Goal: Feedback & Contribution: Leave review/rating

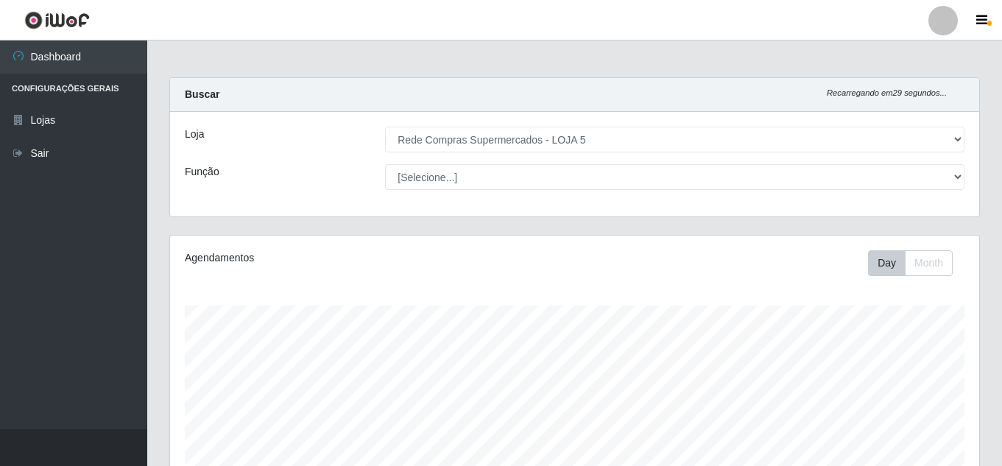
select select "397"
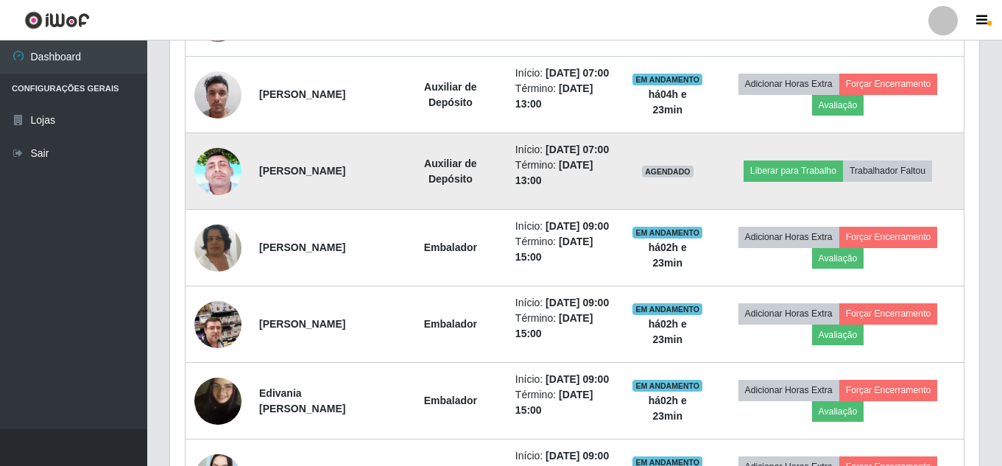
scroll to position [691, 0]
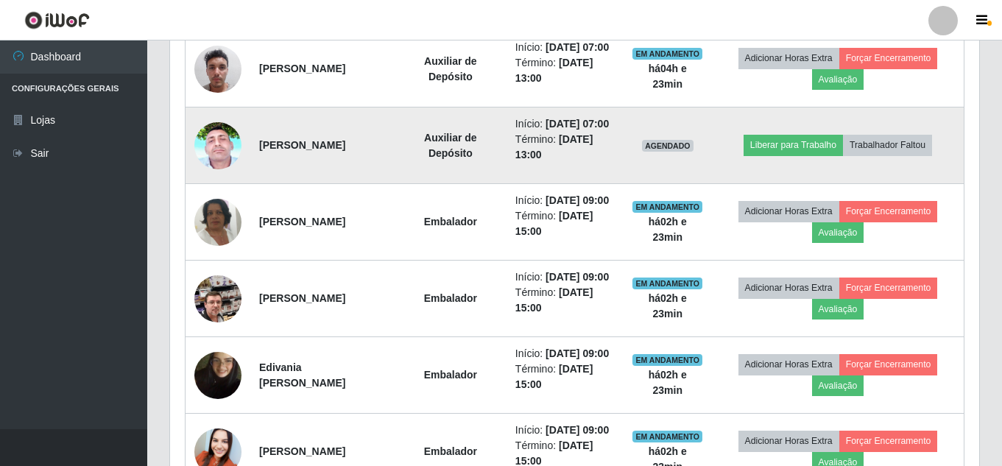
click at [219, 183] on img at bounding box center [217, 145] width 47 height 105
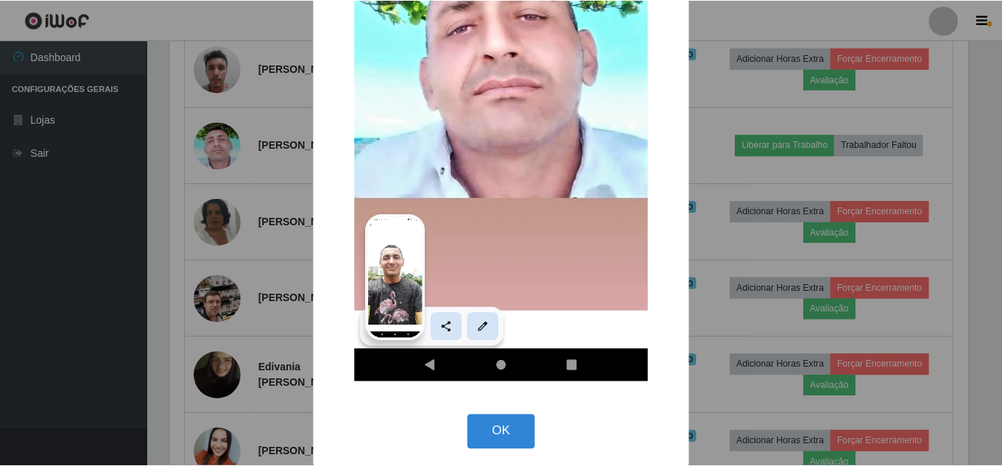
scroll to position [317, 0]
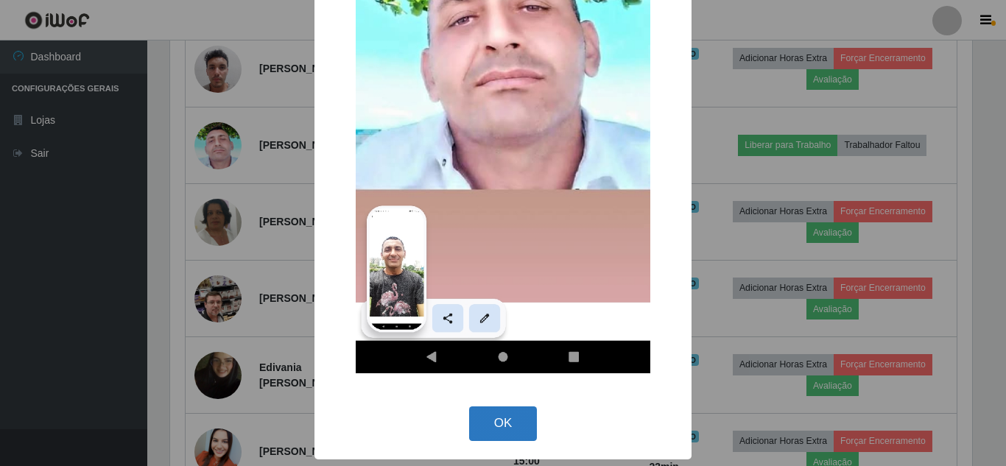
click at [515, 433] on button "OK" at bounding box center [503, 423] width 68 height 35
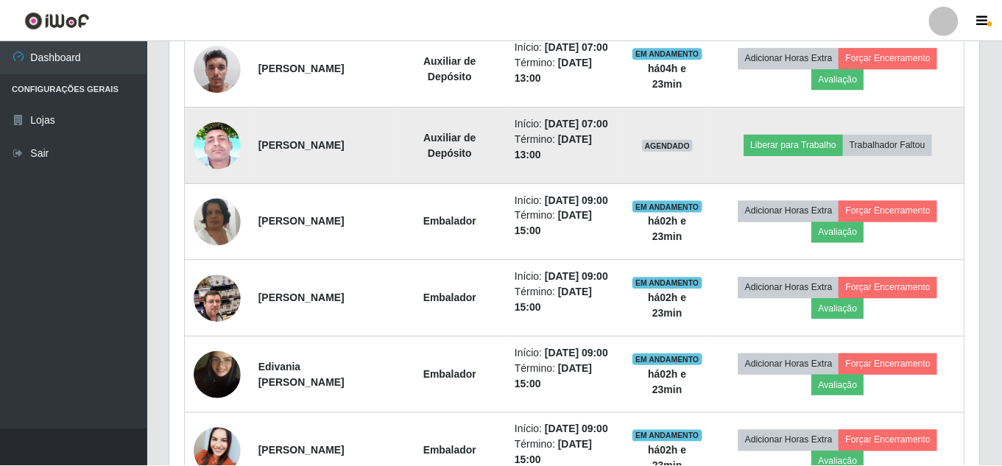
scroll to position [306, 809]
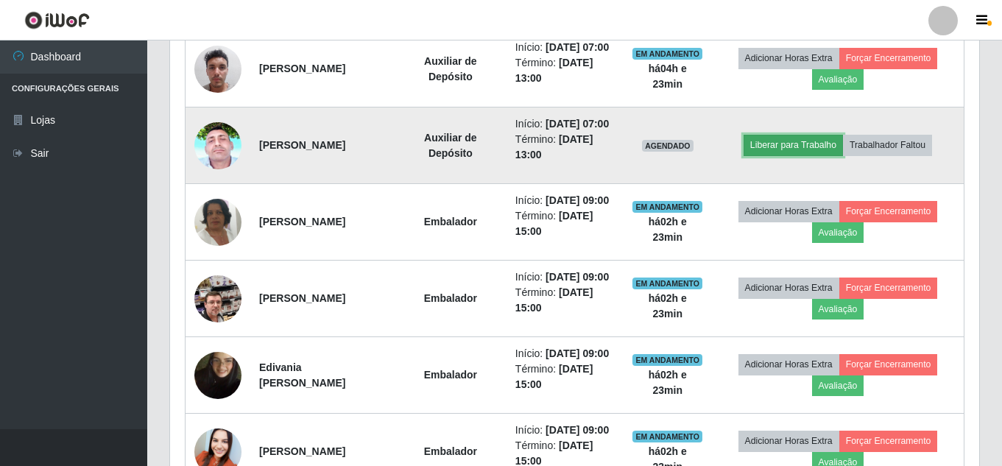
click at [792, 155] on button "Liberar para Trabalho" at bounding box center [793, 145] width 99 height 21
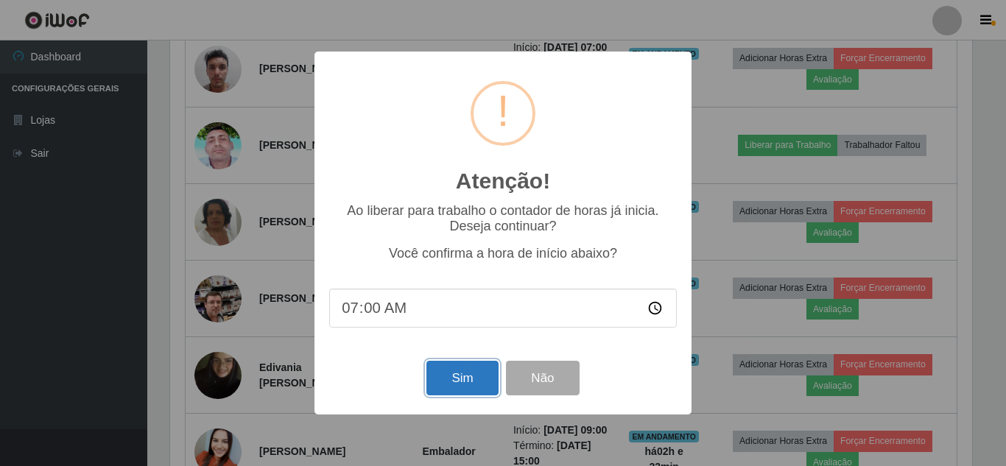
click at [452, 388] on button "Sim" at bounding box center [461, 378] width 71 height 35
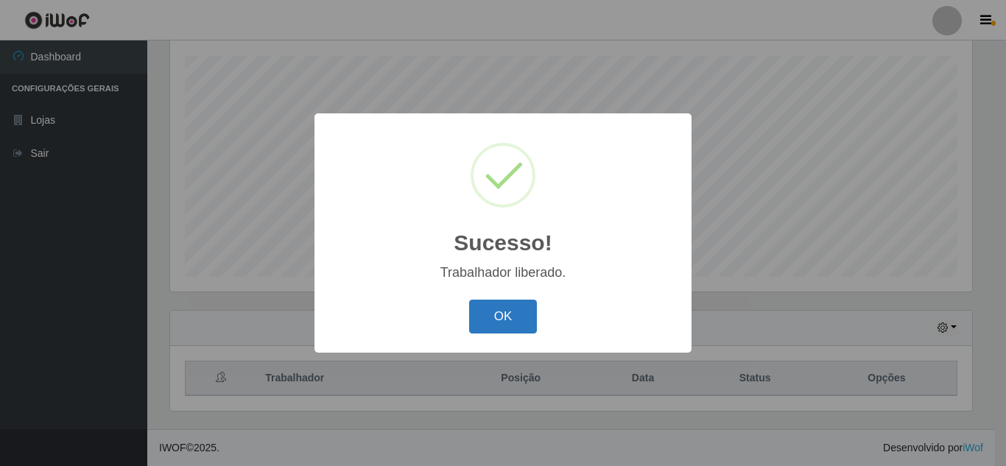
click at [513, 317] on button "OK" at bounding box center [503, 317] width 68 height 35
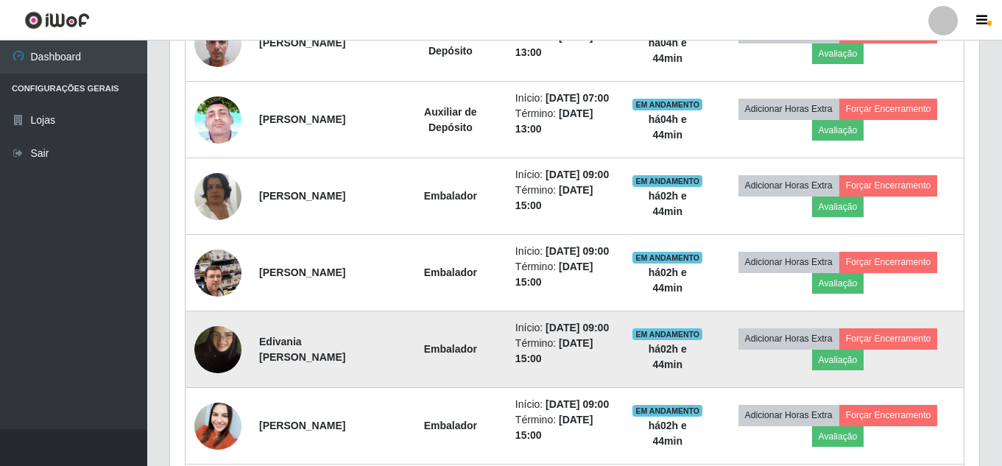
scroll to position [802, 0]
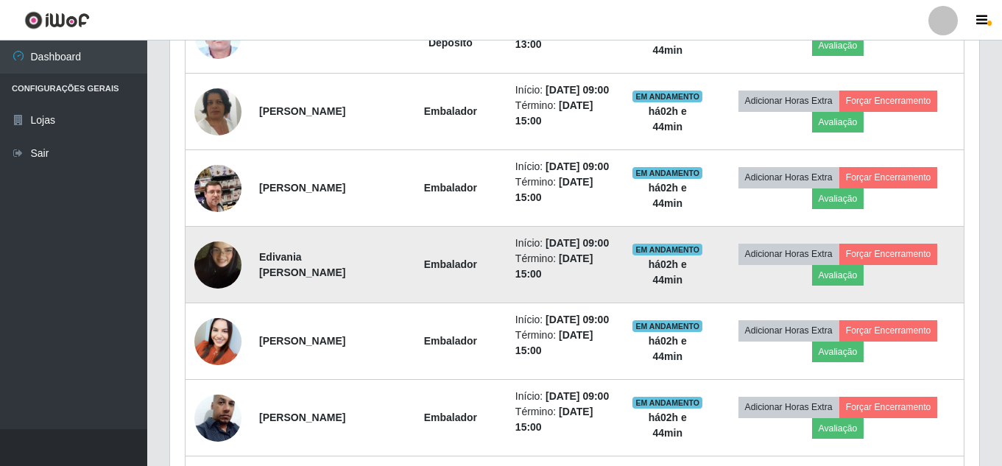
click at [229, 307] on img at bounding box center [217, 265] width 47 height 84
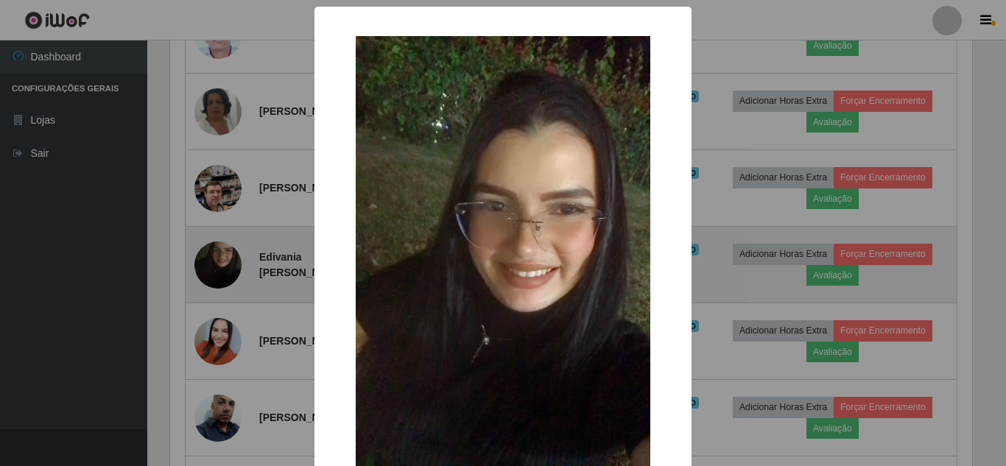
click at [229, 345] on div "× OK Cancel" at bounding box center [503, 233] width 1006 height 466
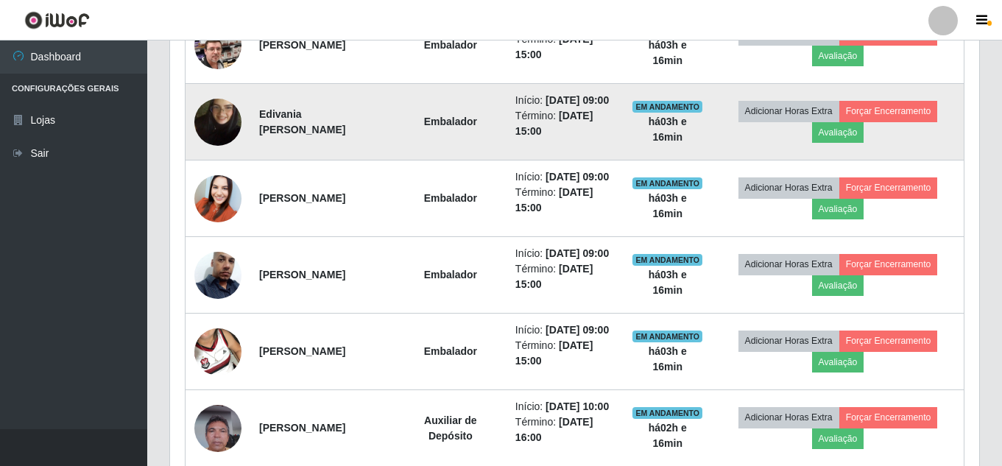
scroll to position [971, 0]
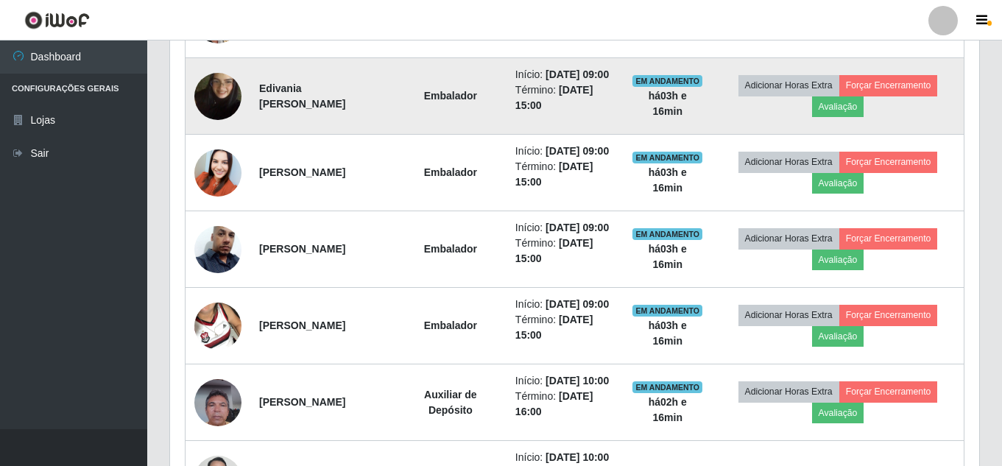
click at [195, 138] on img at bounding box center [217, 96] width 47 height 84
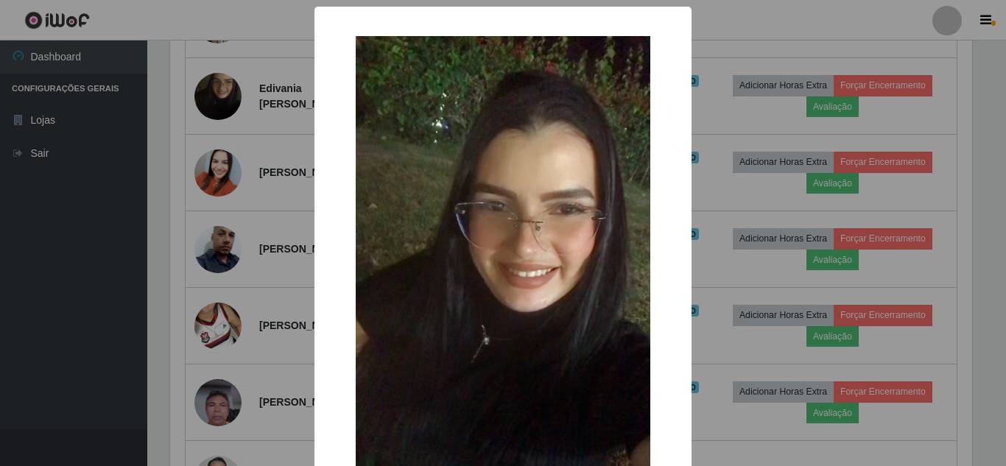
click at [218, 180] on div "× OK Cancel" at bounding box center [503, 233] width 1006 height 466
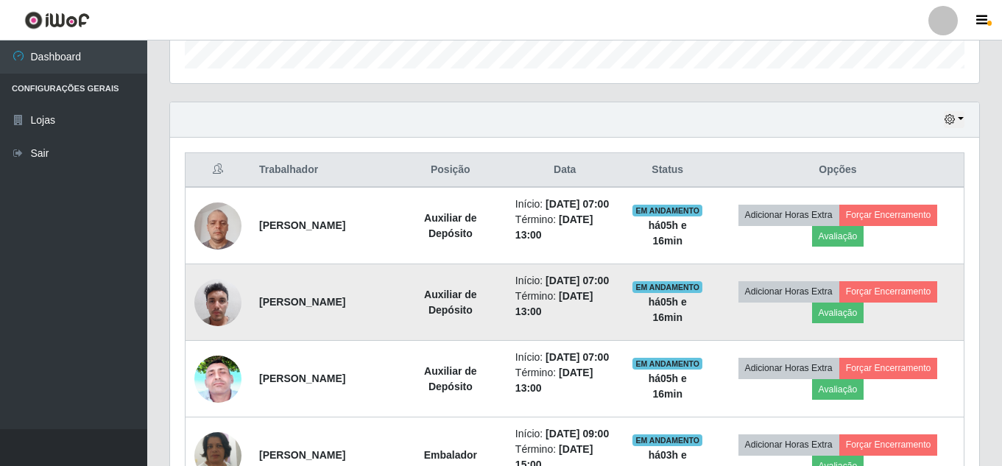
scroll to position [529, 0]
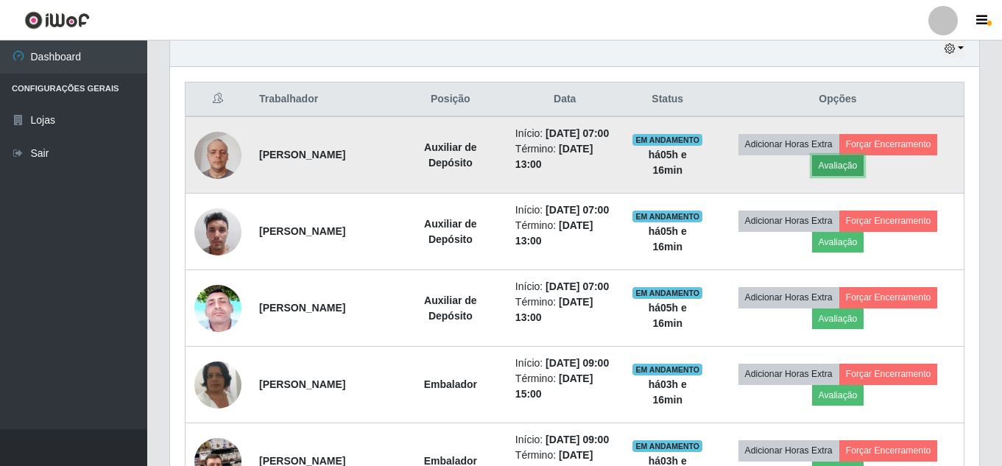
click at [859, 174] on button "Avaliação" at bounding box center [838, 165] width 52 height 21
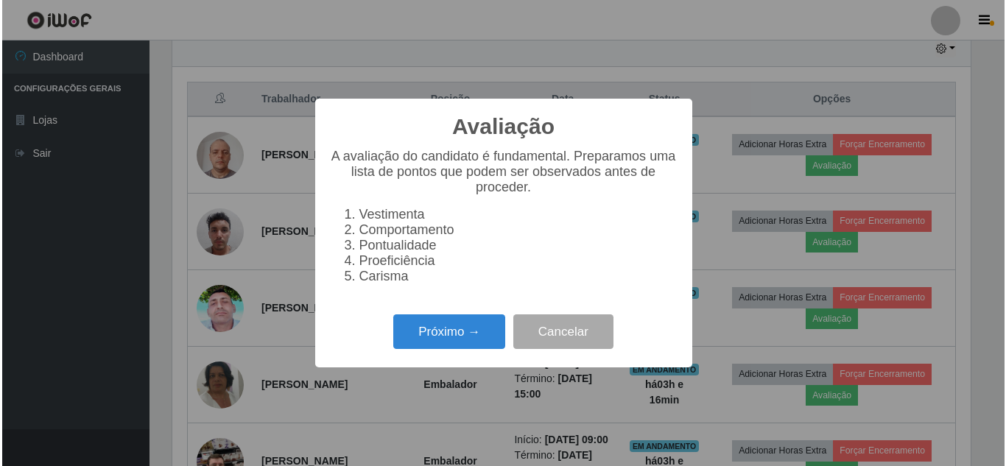
scroll to position [306, 802]
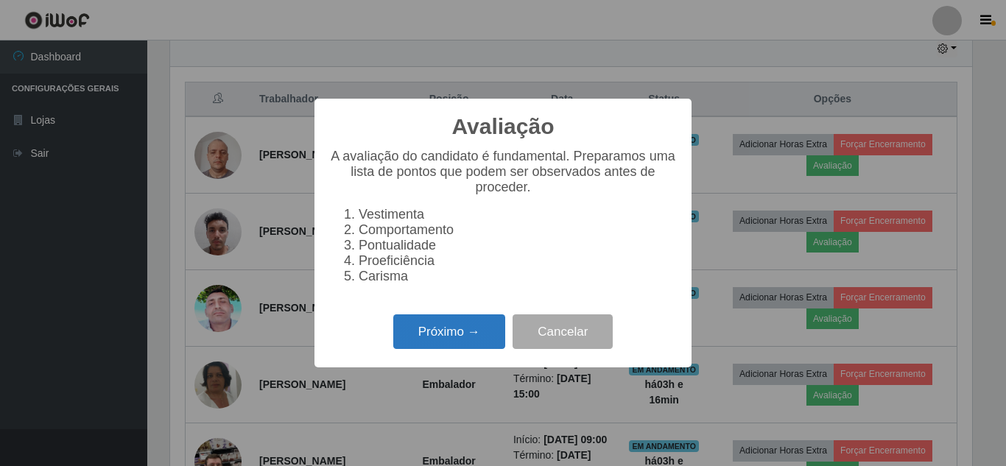
click at [479, 337] on button "Próximo →" at bounding box center [449, 331] width 112 height 35
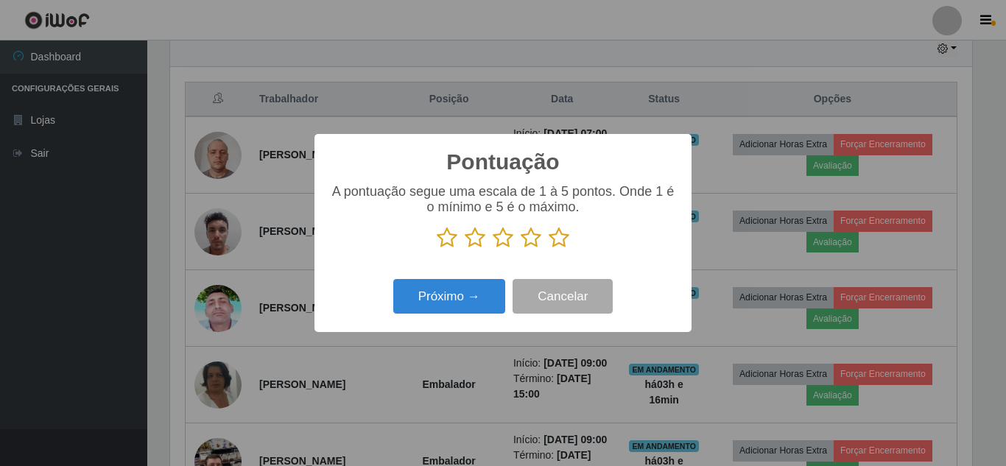
click at [554, 243] on icon at bounding box center [559, 238] width 21 height 22
click at [549, 249] on input "radio" at bounding box center [549, 249] width 0 height 0
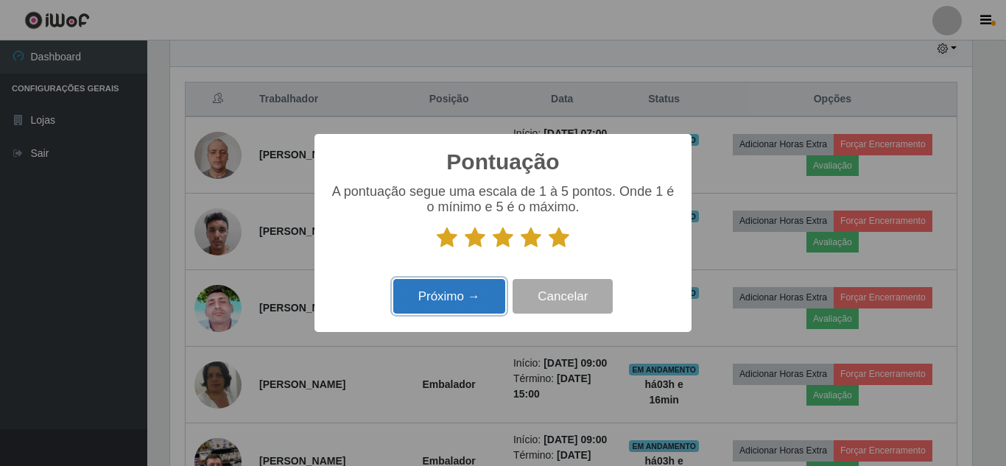
click at [473, 289] on button "Próximo →" at bounding box center [449, 296] width 112 height 35
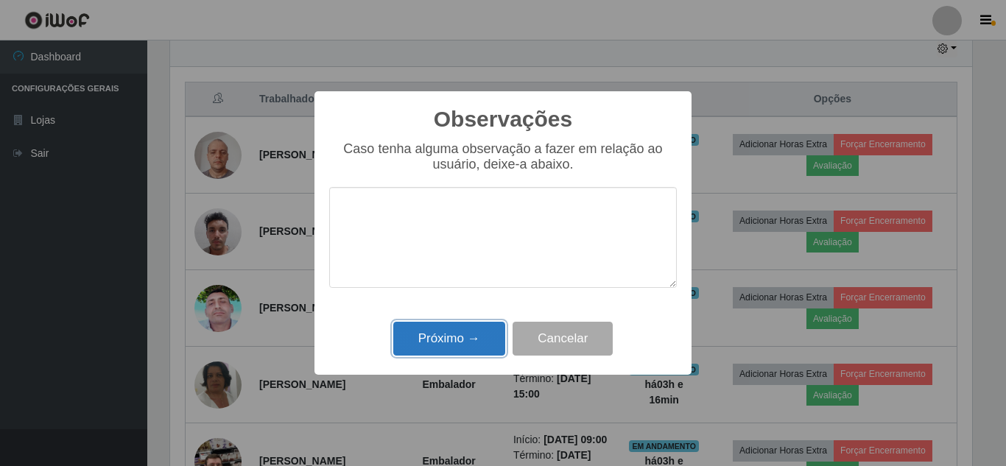
click at [458, 335] on button "Próximo →" at bounding box center [449, 339] width 112 height 35
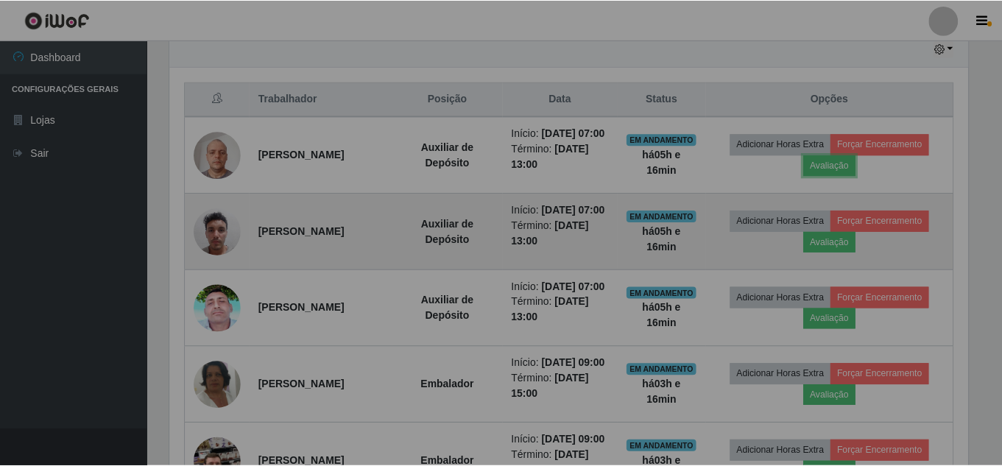
scroll to position [306, 809]
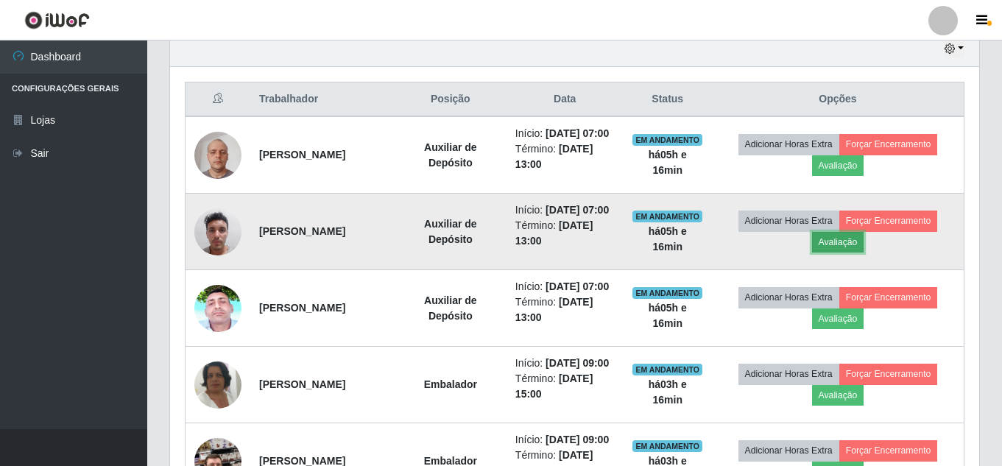
click at [859, 253] on button "Avaliação" at bounding box center [838, 242] width 52 height 21
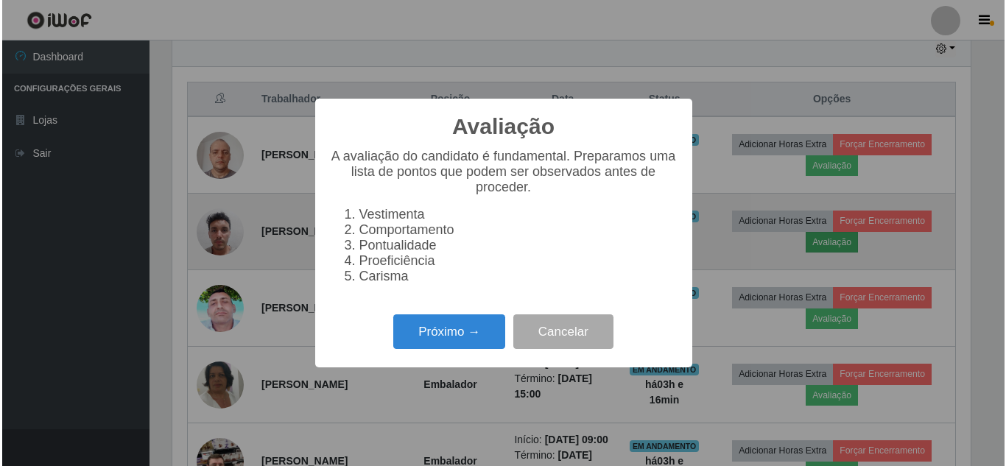
scroll to position [306, 802]
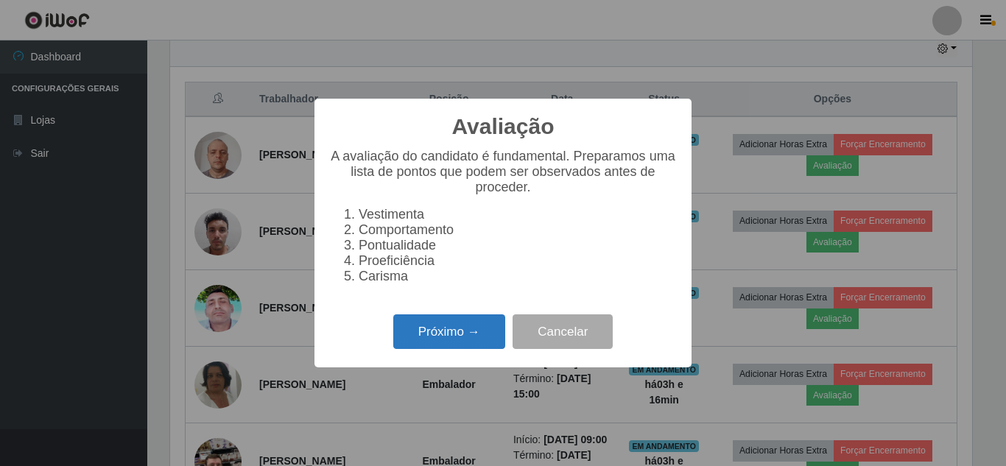
click at [483, 337] on button "Próximo →" at bounding box center [449, 331] width 112 height 35
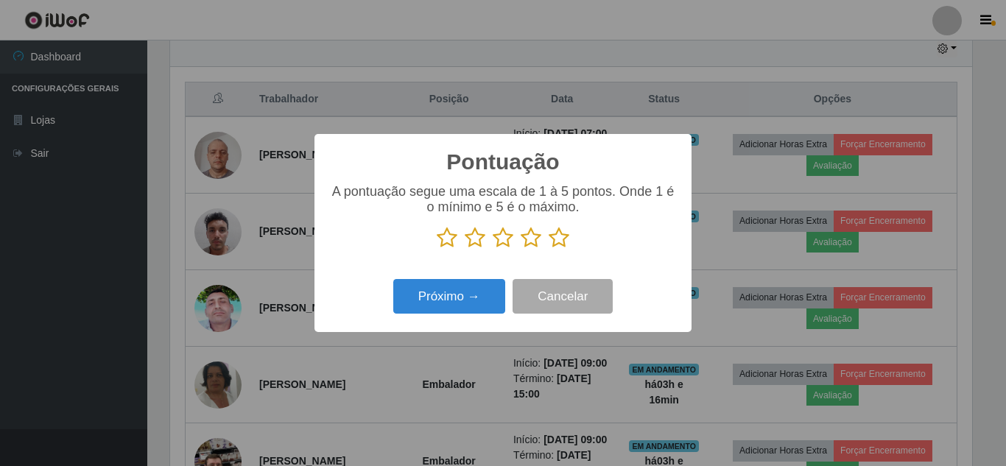
click at [556, 237] on icon at bounding box center [559, 238] width 21 height 22
click at [549, 249] on input "radio" at bounding box center [549, 249] width 0 height 0
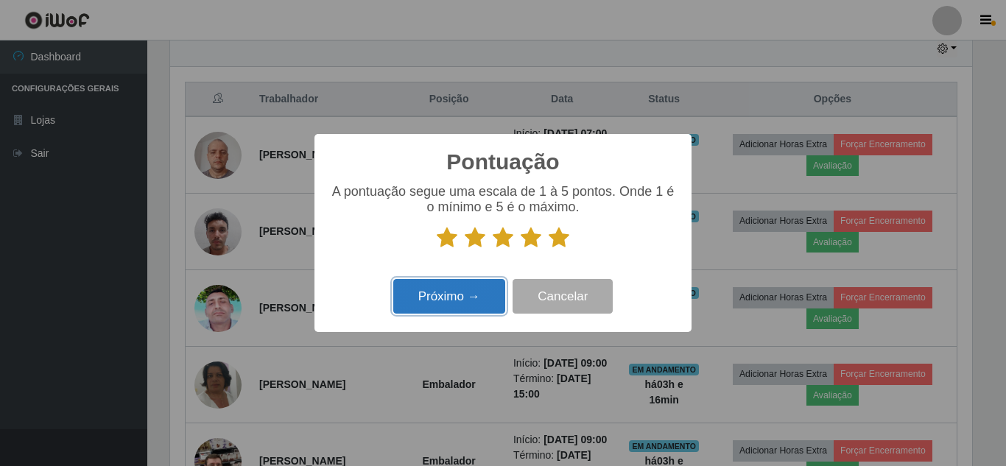
click at [490, 300] on button "Próximo →" at bounding box center [449, 296] width 112 height 35
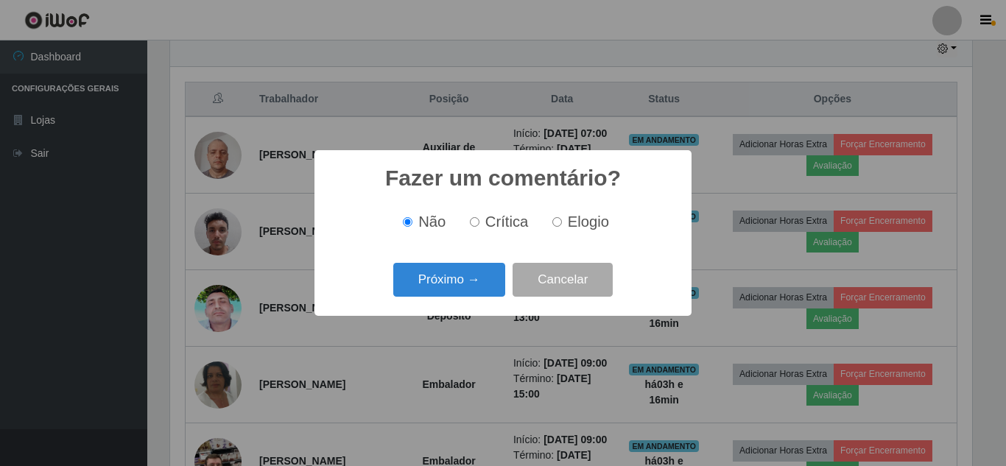
click at [485, 286] on button "Próximo →" at bounding box center [449, 280] width 112 height 35
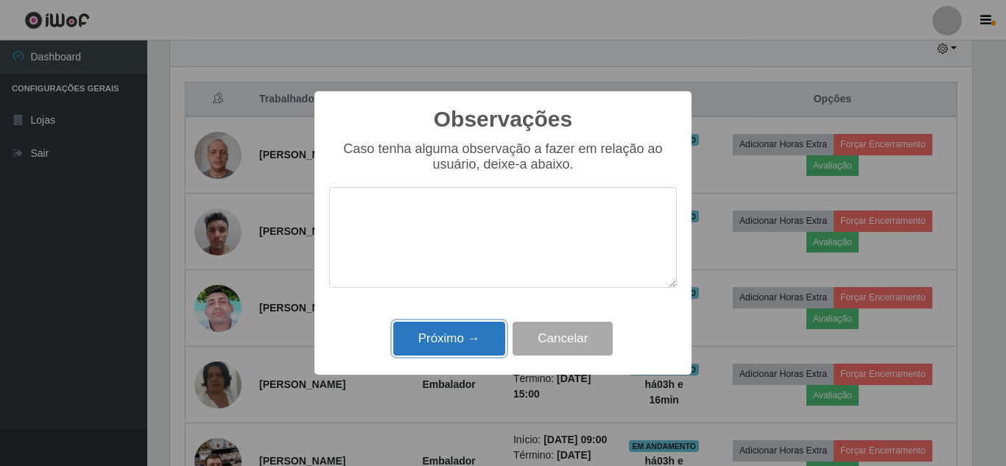
click at [478, 330] on button "Próximo →" at bounding box center [449, 339] width 112 height 35
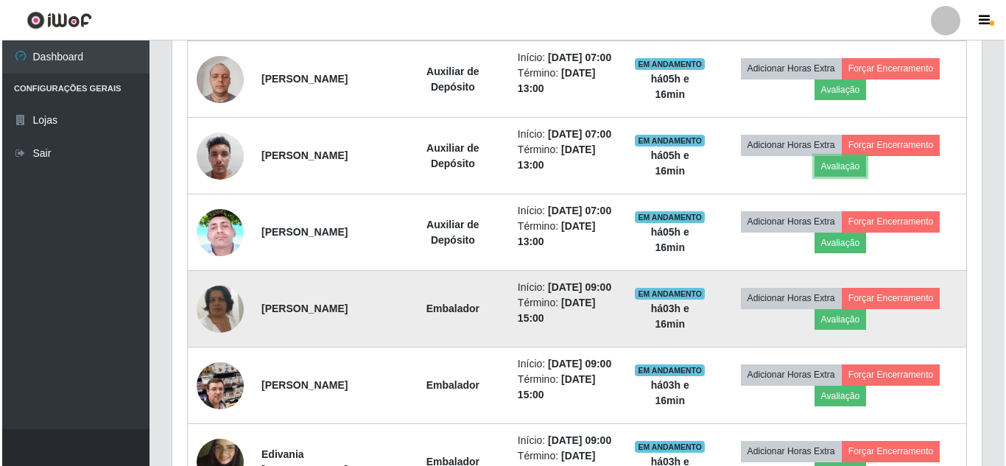
scroll to position [676, 0]
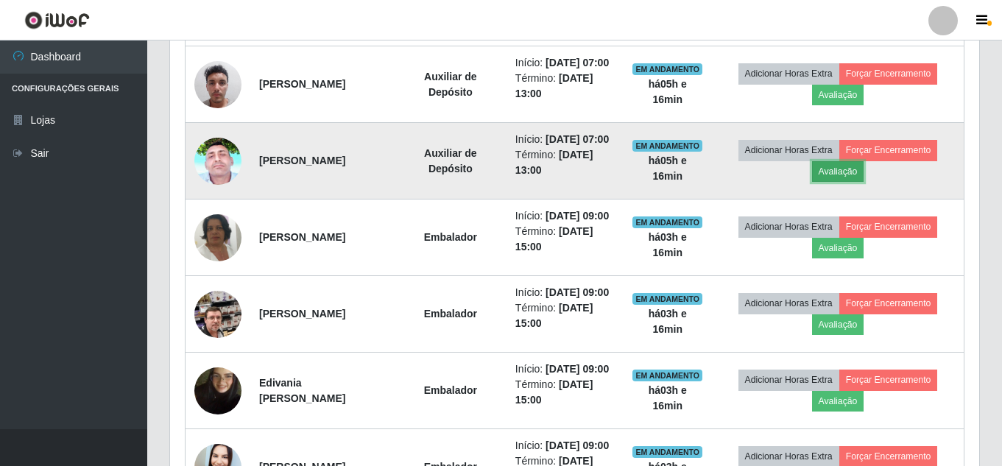
click at [862, 182] on button "Avaliação" at bounding box center [838, 171] width 52 height 21
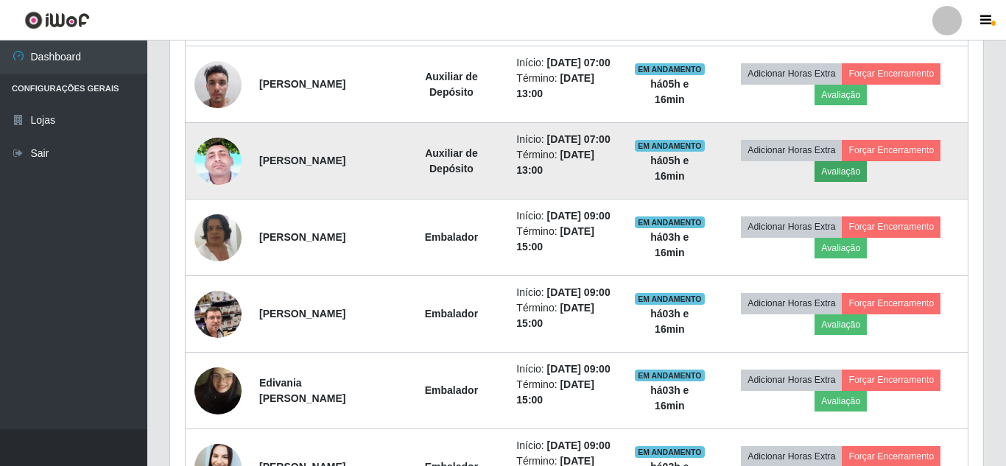
scroll to position [306, 802]
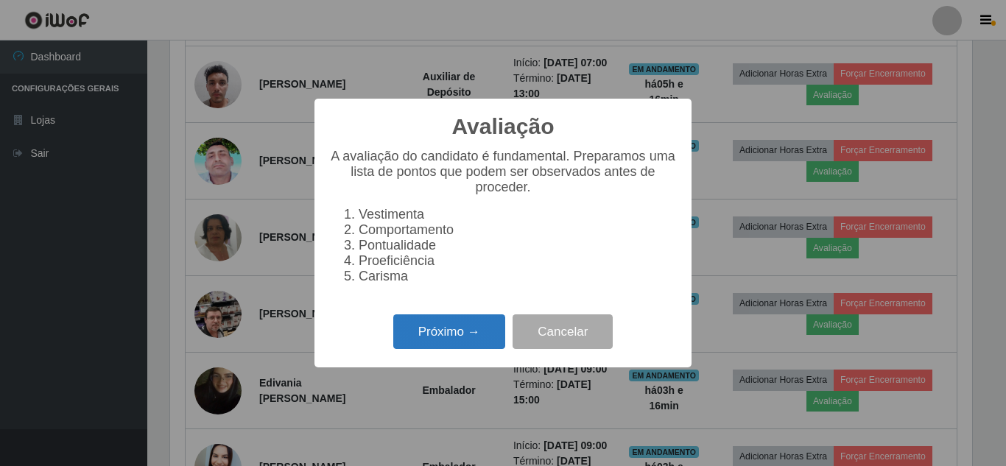
click at [479, 339] on button "Próximo →" at bounding box center [449, 331] width 112 height 35
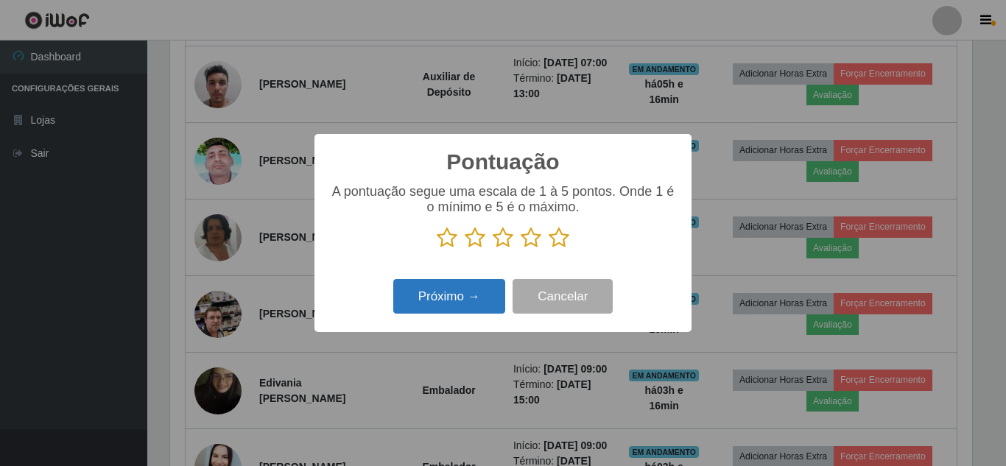
drag, startPoint x: 558, startPoint y: 239, endPoint x: 481, endPoint y: 289, distance: 91.7
click at [553, 242] on icon at bounding box center [559, 238] width 21 height 22
click at [549, 249] on input "radio" at bounding box center [549, 249] width 0 height 0
click at [469, 291] on button "Próximo →" at bounding box center [449, 296] width 112 height 35
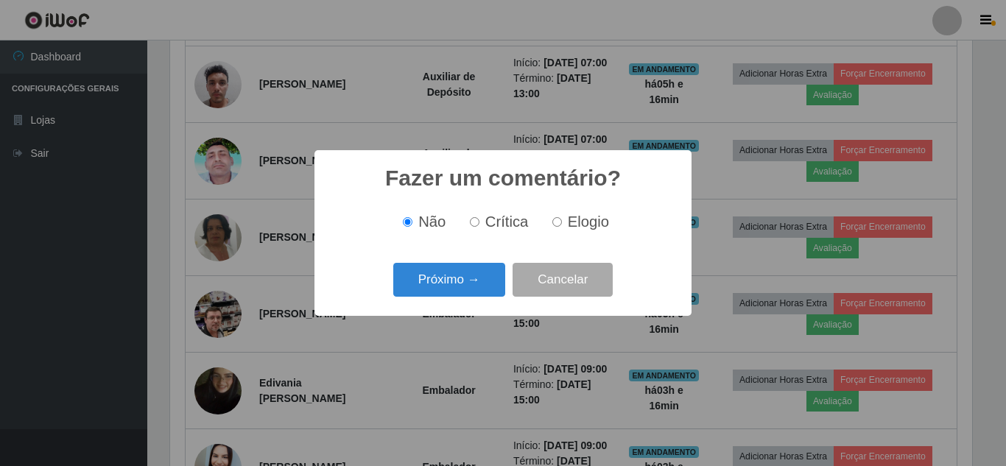
click at [462, 283] on button "Próximo →" at bounding box center [449, 280] width 112 height 35
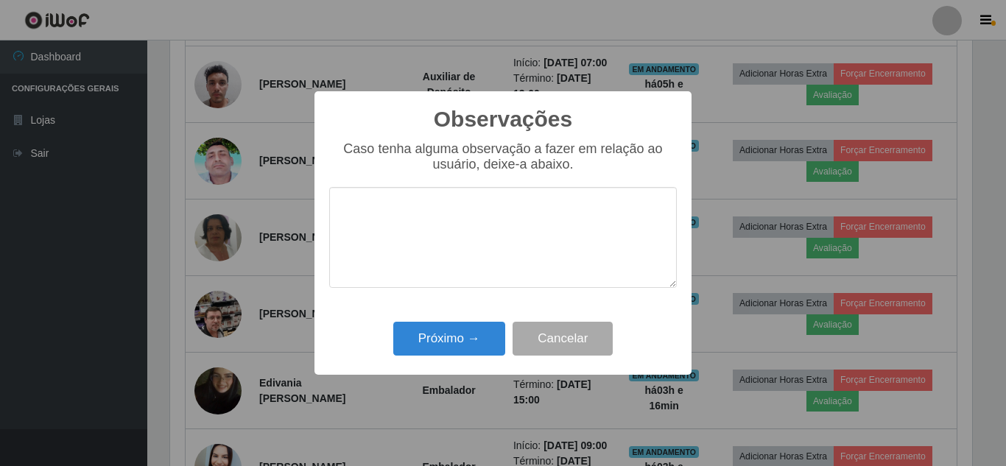
click at [453, 323] on div "Próximo → Cancelar" at bounding box center [503, 338] width 348 height 42
click at [479, 331] on button "Próximo →" at bounding box center [449, 339] width 112 height 35
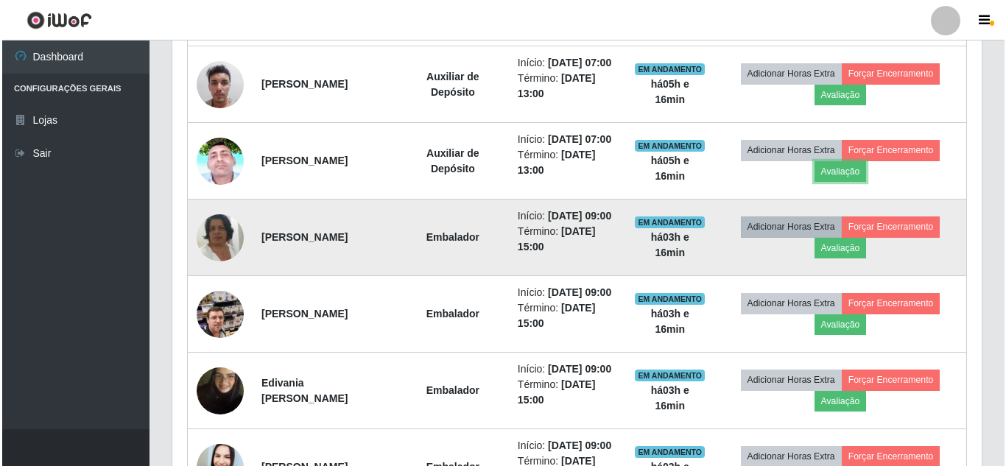
scroll to position [750, 0]
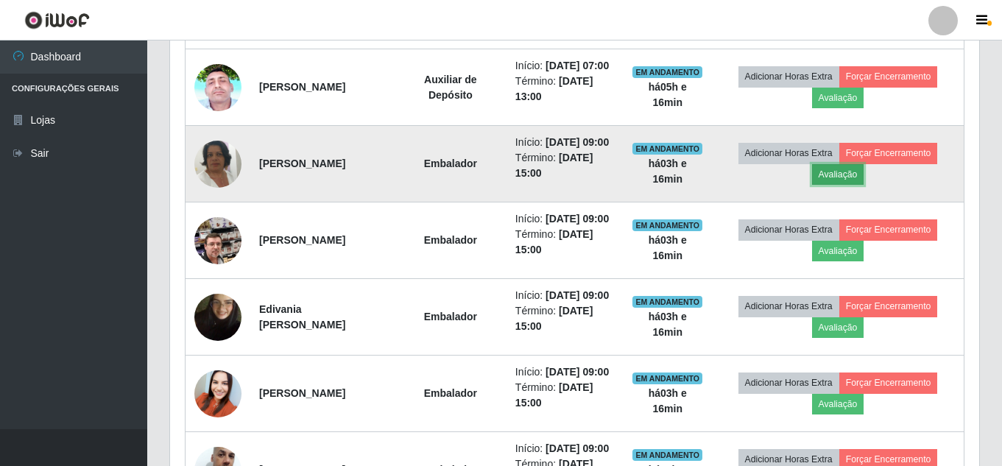
click at [860, 185] on button "Avaliação" at bounding box center [838, 174] width 52 height 21
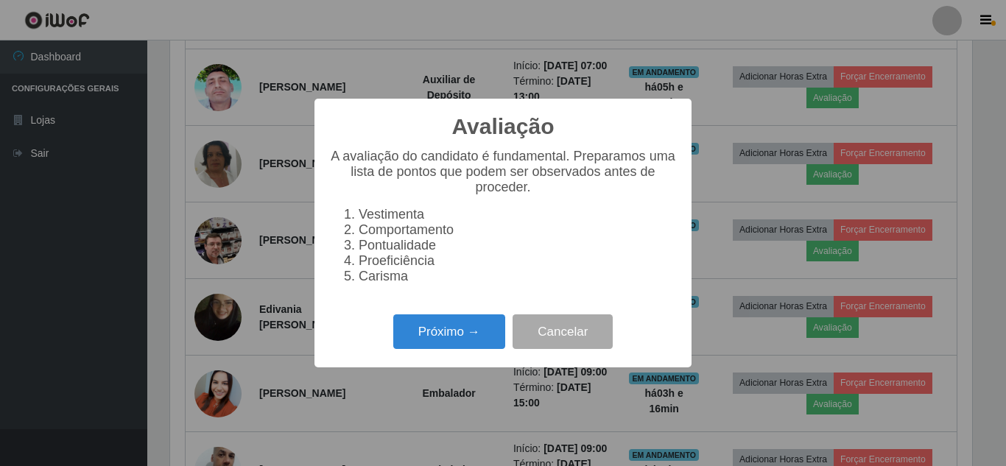
scroll to position [306, 802]
click at [473, 336] on button "Próximo →" at bounding box center [449, 331] width 112 height 35
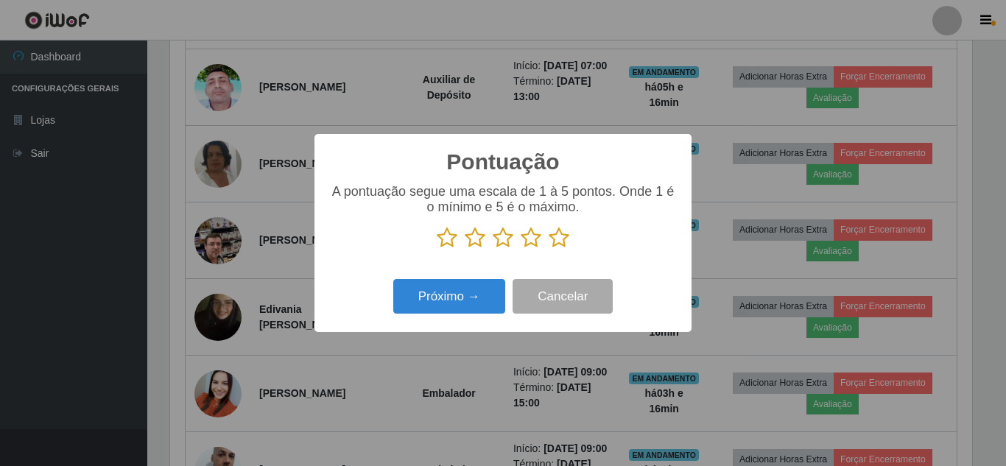
click at [557, 246] on icon at bounding box center [559, 238] width 21 height 22
click at [549, 249] on input "radio" at bounding box center [549, 249] width 0 height 0
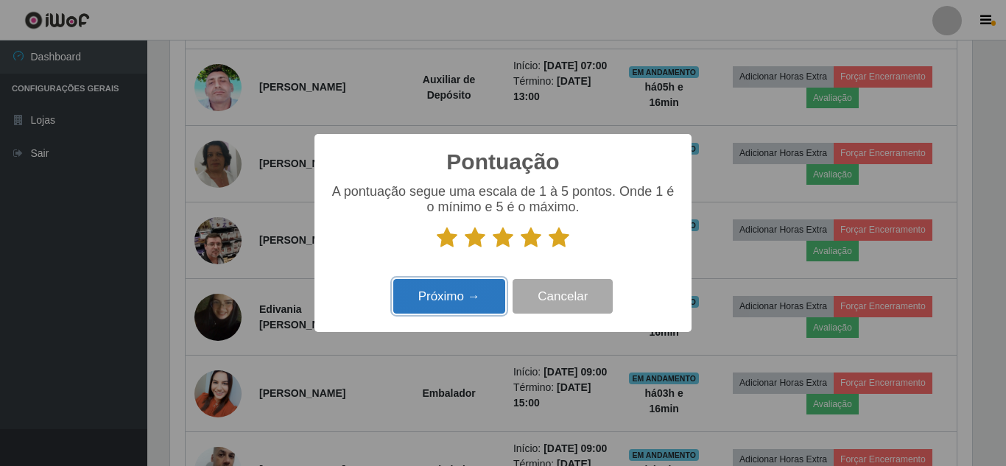
click at [440, 297] on button "Próximo →" at bounding box center [449, 296] width 112 height 35
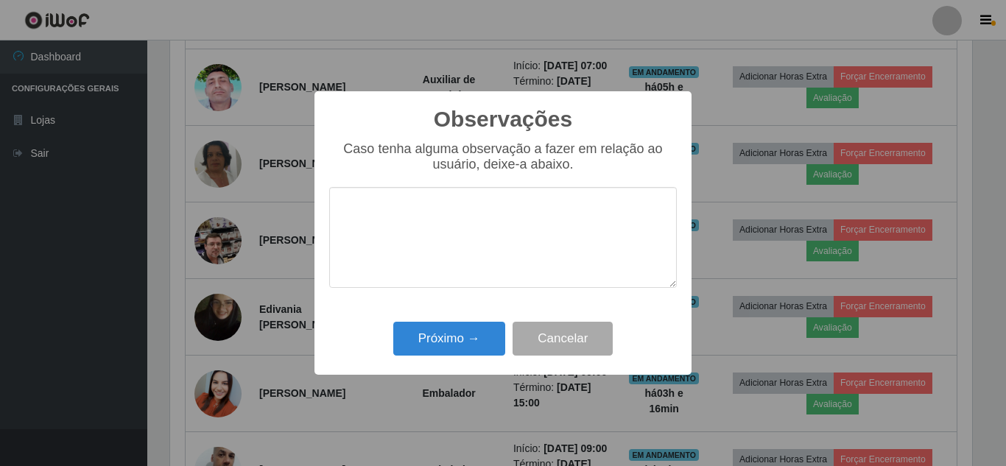
scroll to position [736051, 735554]
click at [450, 327] on button "Próximo →" at bounding box center [449, 339] width 112 height 35
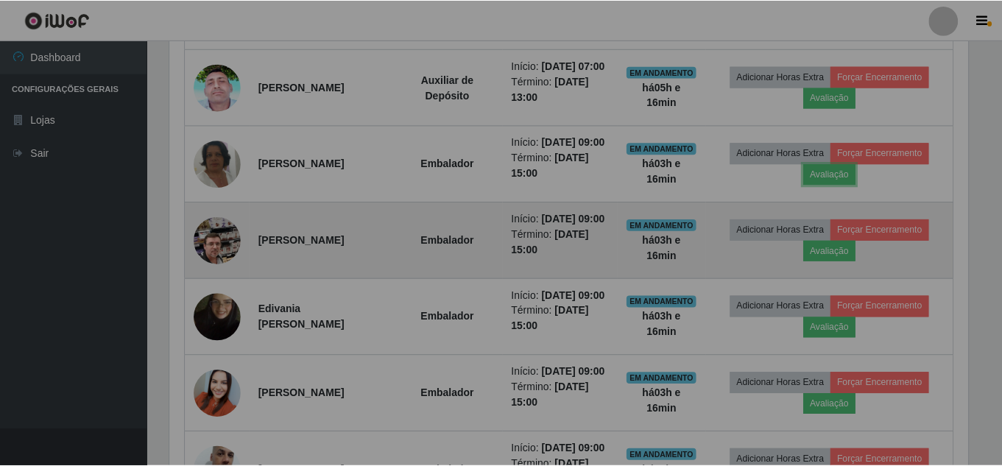
scroll to position [0, 0]
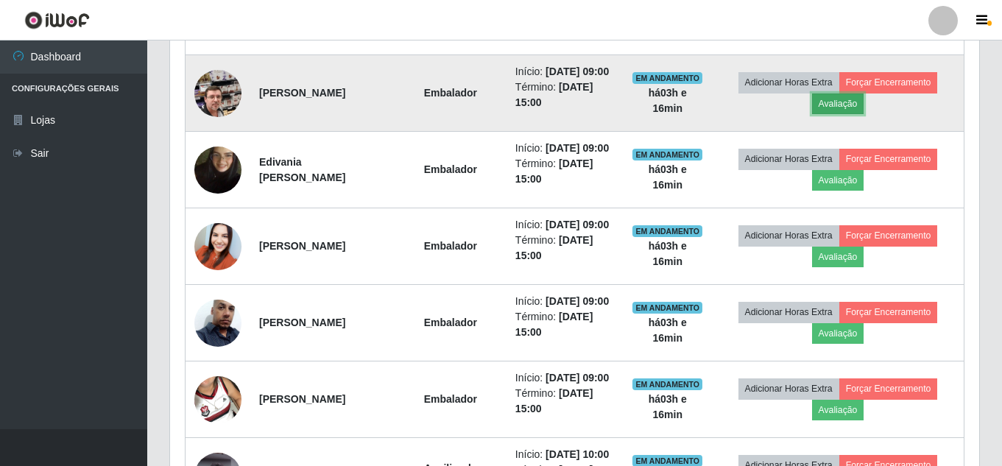
click at [861, 114] on button "Avaliação" at bounding box center [838, 104] width 52 height 21
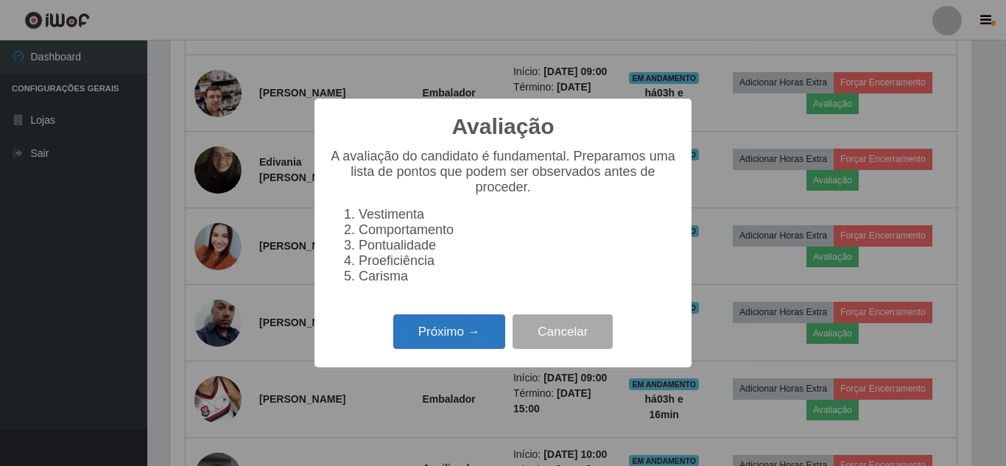
click at [448, 328] on button "Próximo →" at bounding box center [449, 331] width 112 height 35
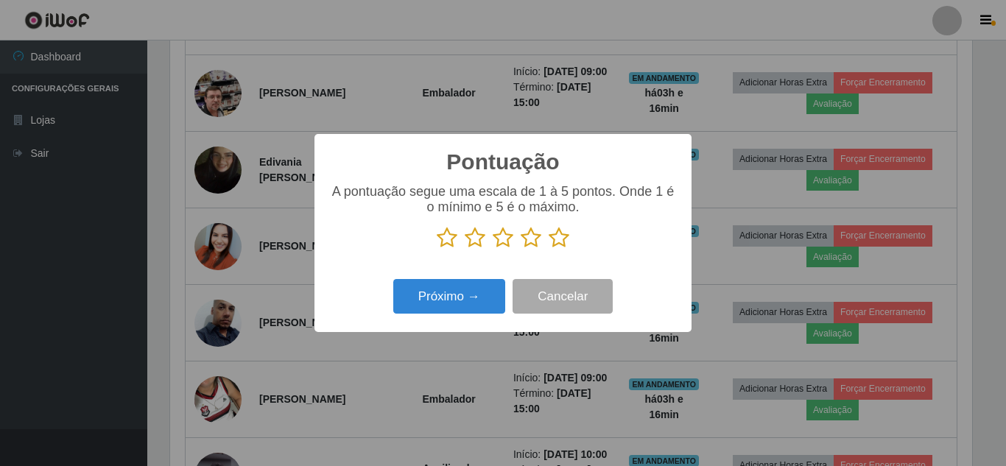
click at [563, 242] on icon at bounding box center [559, 238] width 21 height 22
click at [549, 249] on input "radio" at bounding box center [549, 249] width 0 height 0
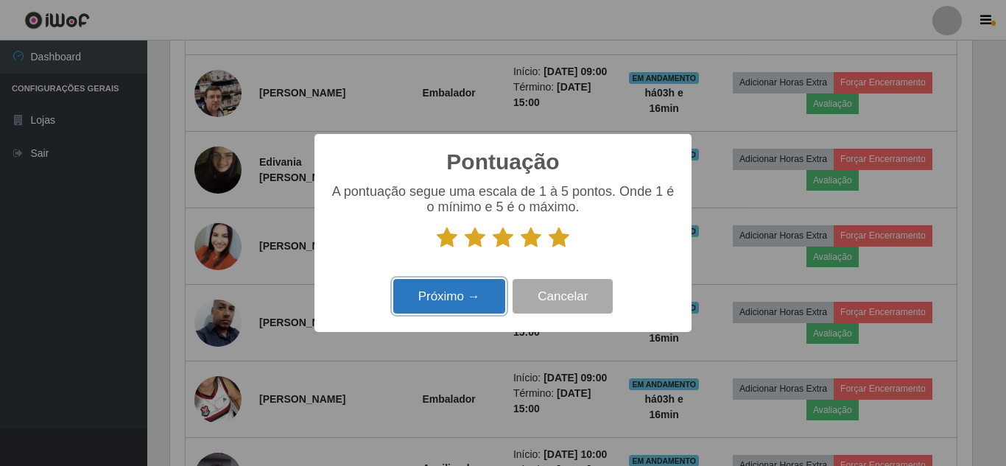
click at [465, 291] on button "Próximo →" at bounding box center [449, 296] width 112 height 35
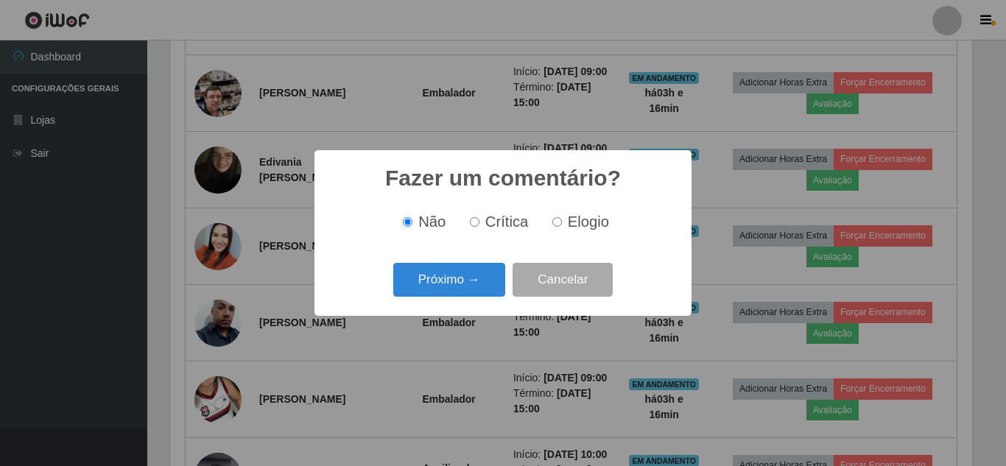
click at [470, 278] on button "Próximo →" at bounding box center [449, 280] width 112 height 35
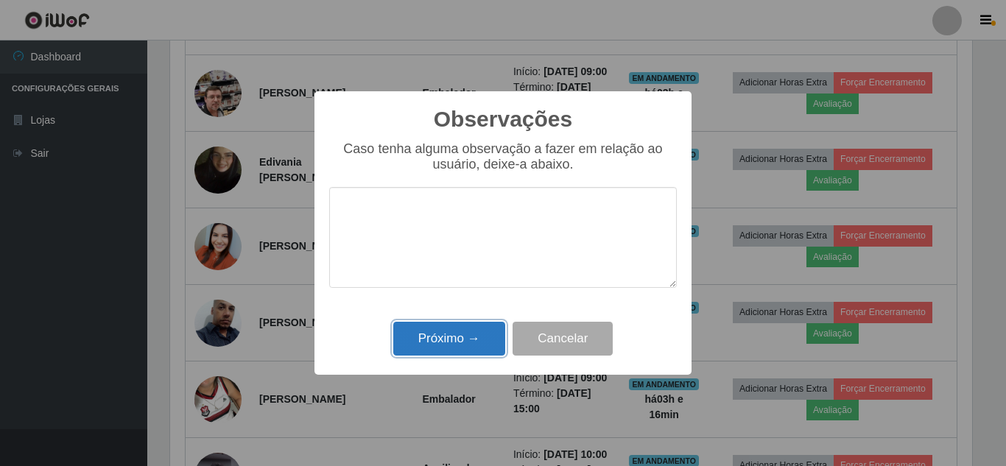
click at [461, 329] on button "Próximo →" at bounding box center [449, 339] width 112 height 35
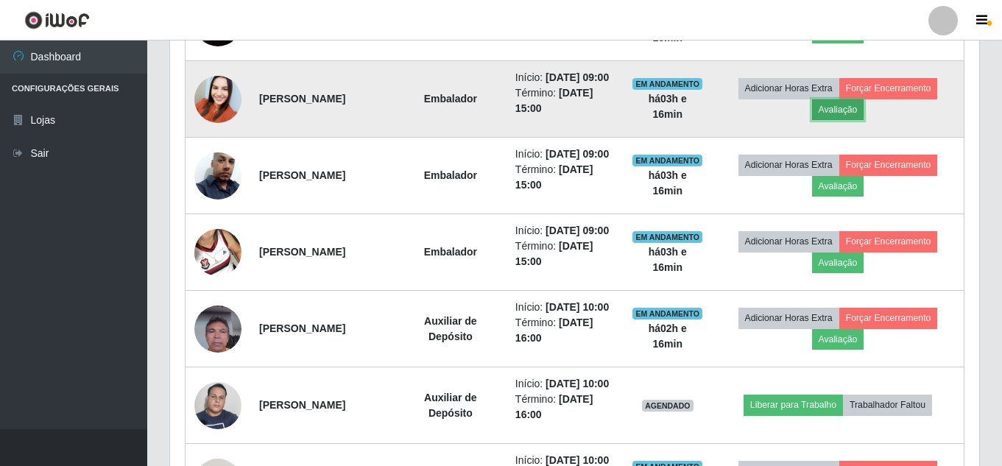
click at [840, 120] on button "Avaliação" at bounding box center [838, 109] width 52 height 21
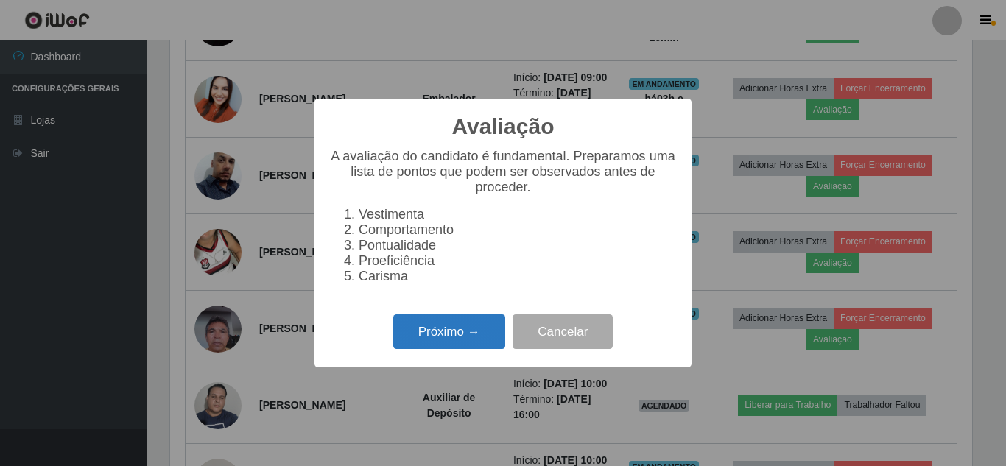
click at [467, 328] on button "Próximo →" at bounding box center [449, 331] width 112 height 35
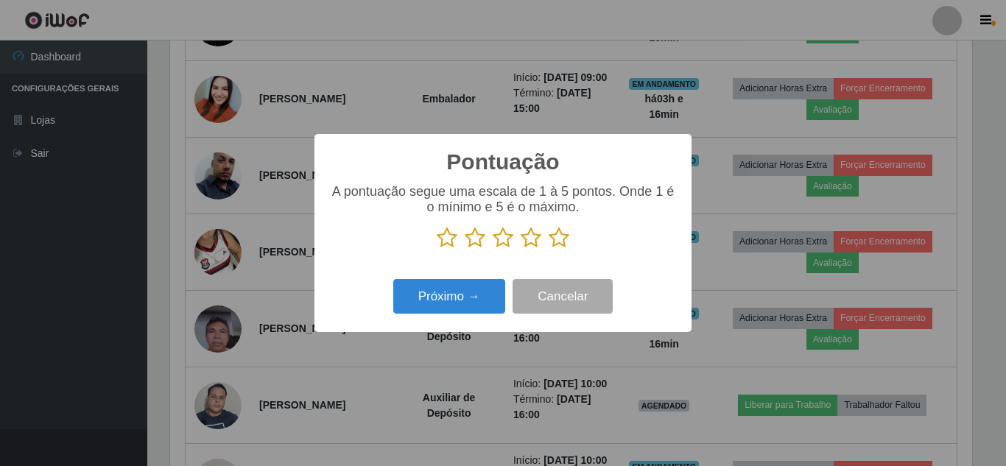
drag, startPoint x: 561, startPoint y: 230, endPoint x: 556, endPoint y: 239, distance: 10.9
click at [560, 233] on icon at bounding box center [559, 238] width 21 height 22
click at [549, 249] on input "radio" at bounding box center [549, 249] width 0 height 0
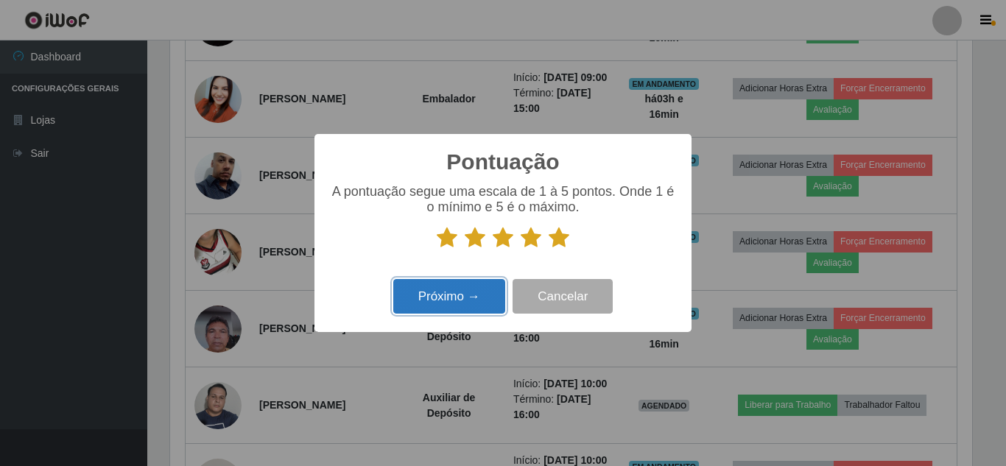
click at [483, 283] on button "Próximo →" at bounding box center [449, 296] width 112 height 35
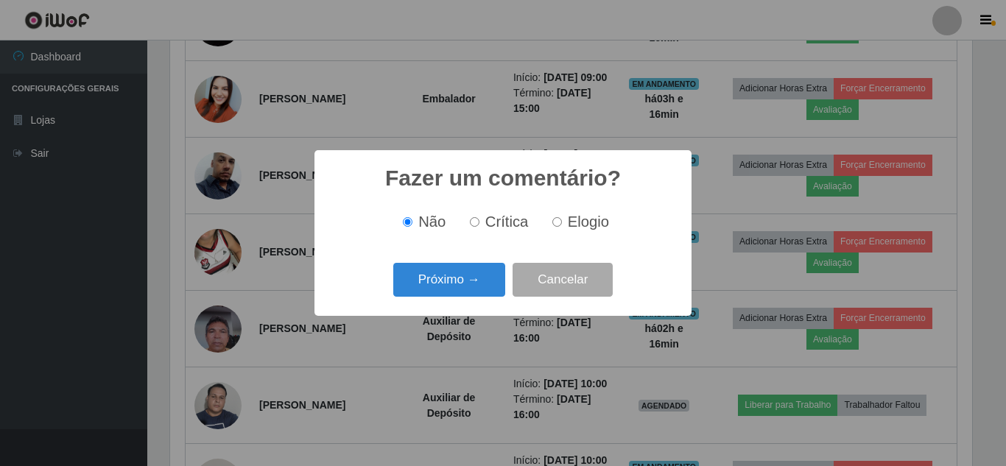
click at [482, 283] on button "Próximo →" at bounding box center [449, 280] width 112 height 35
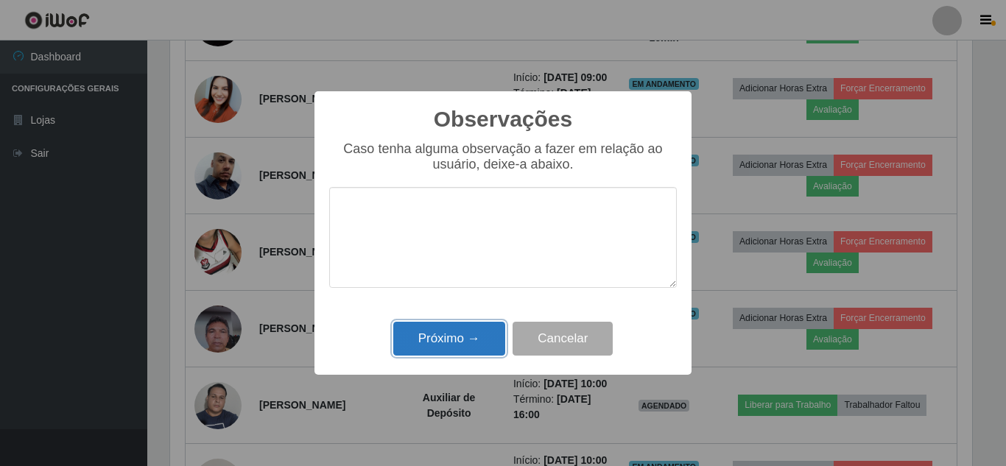
click at [467, 338] on button "Próximo →" at bounding box center [449, 339] width 112 height 35
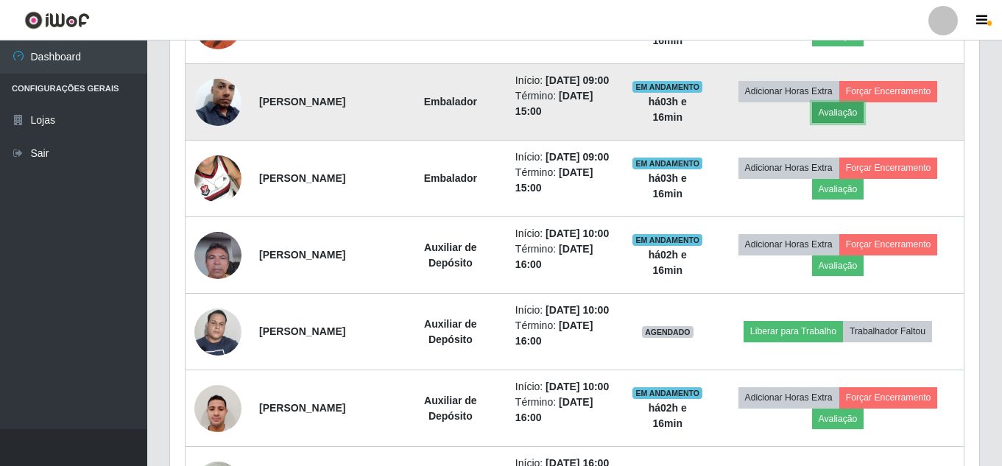
click at [831, 123] on button "Avaliação" at bounding box center [838, 112] width 52 height 21
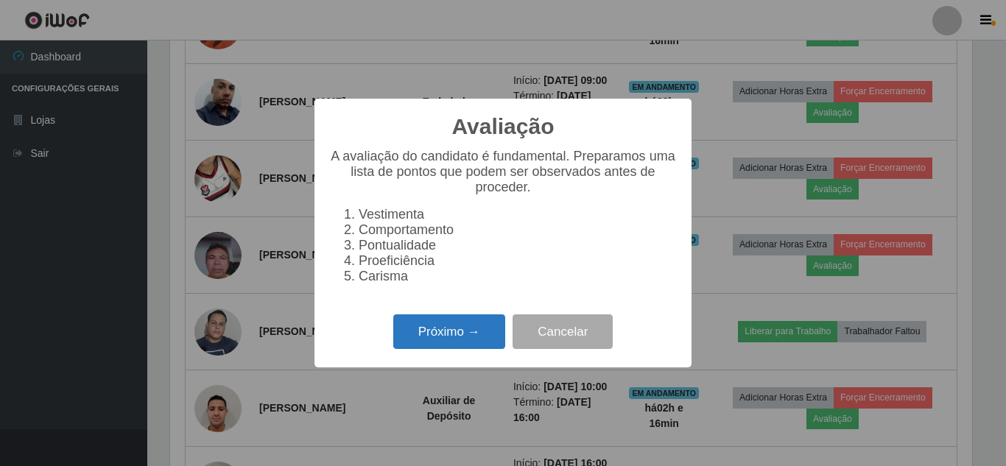
click at [466, 329] on button "Próximo →" at bounding box center [449, 331] width 112 height 35
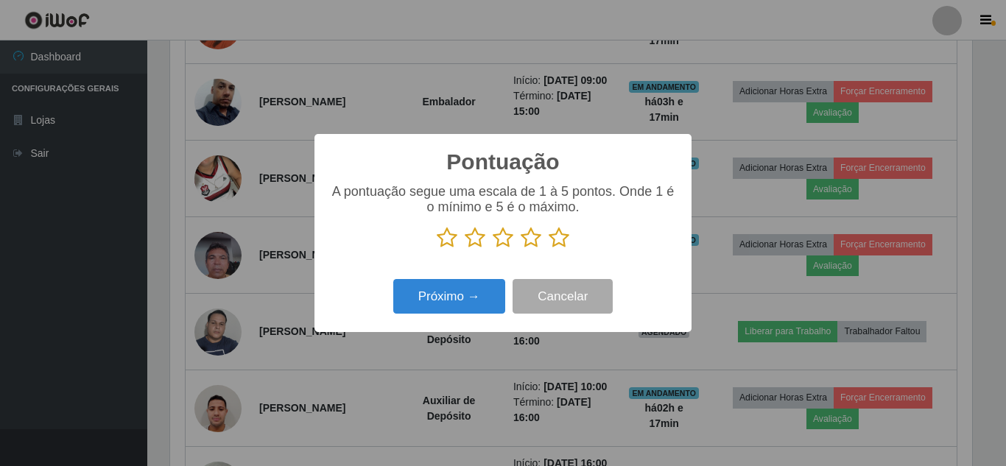
drag, startPoint x: 558, startPoint y: 237, endPoint x: 499, endPoint y: 280, distance: 73.4
click at [552, 244] on icon at bounding box center [559, 238] width 21 height 22
click at [549, 249] on input "radio" at bounding box center [549, 249] width 0 height 0
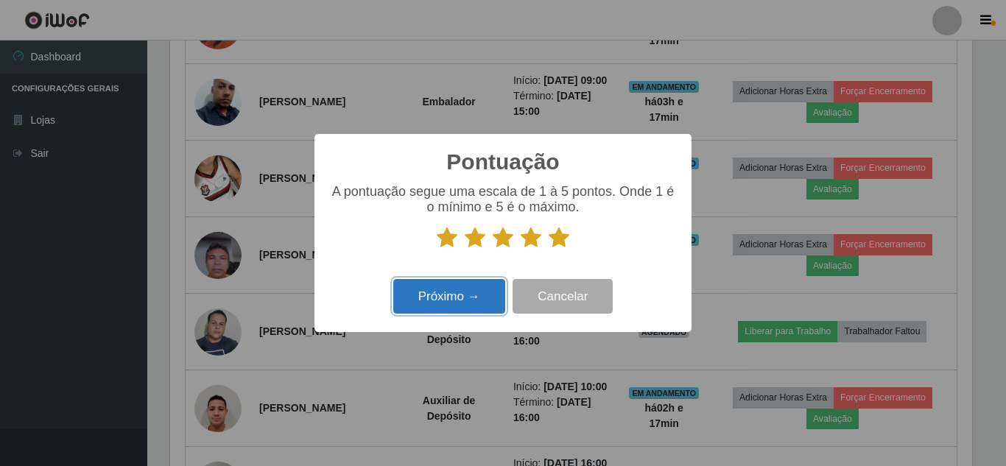
click at [482, 293] on button "Próximo →" at bounding box center [449, 296] width 112 height 35
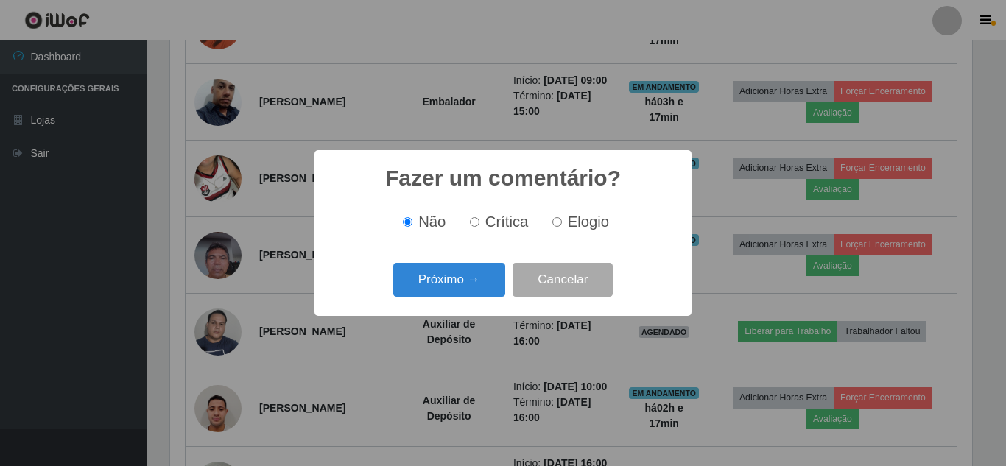
click at [481, 290] on button "Próximo →" at bounding box center [449, 280] width 112 height 35
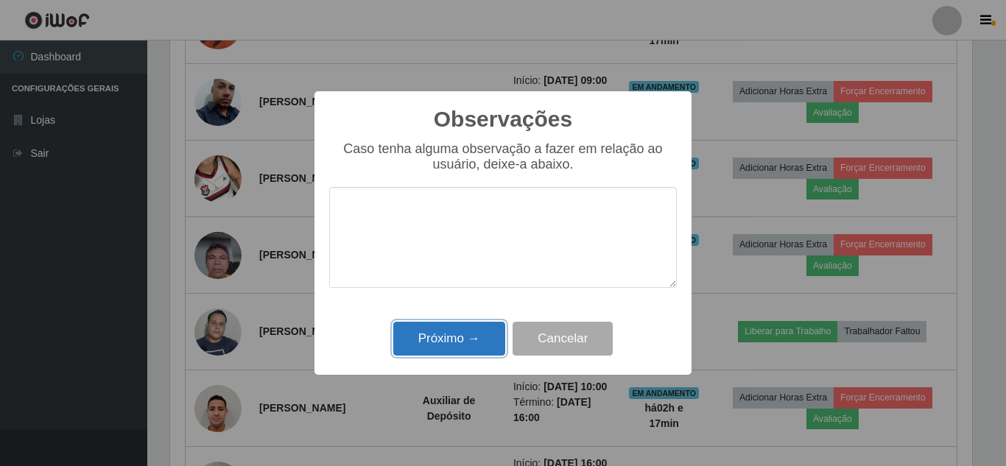
click at [473, 331] on button "Próximo →" at bounding box center [449, 339] width 112 height 35
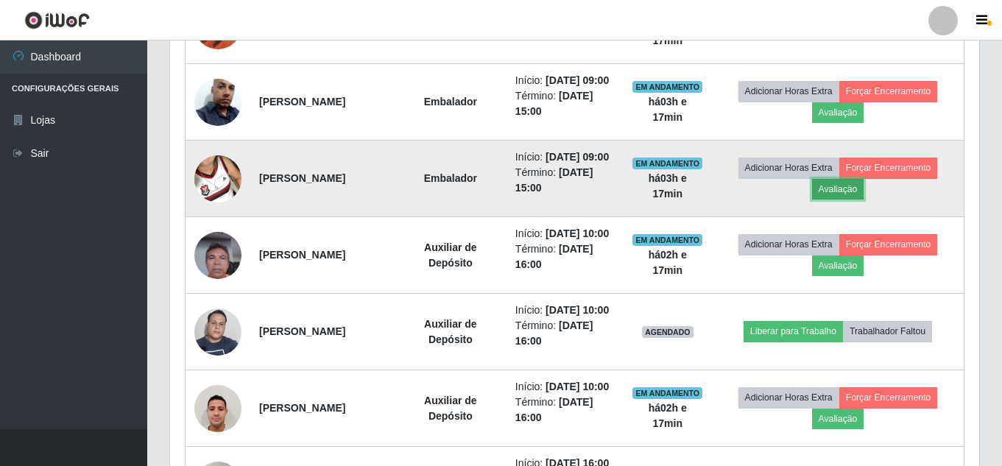
click at [833, 200] on button "Avaliação" at bounding box center [838, 189] width 52 height 21
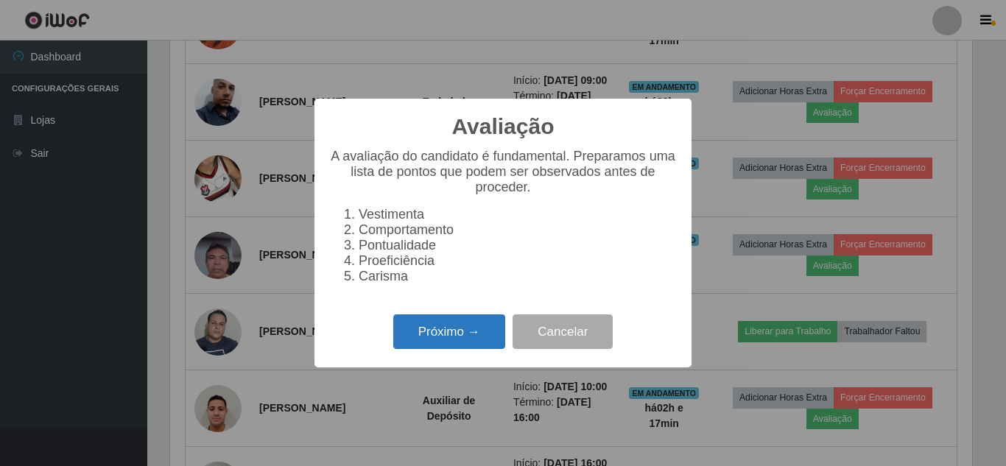
drag, startPoint x: 465, startPoint y: 337, endPoint x: 480, endPoint y: 332, distance: 16.1
click at [480, 332] on button "Próximo →" at bounding box center [449, 331] width 112 height 35
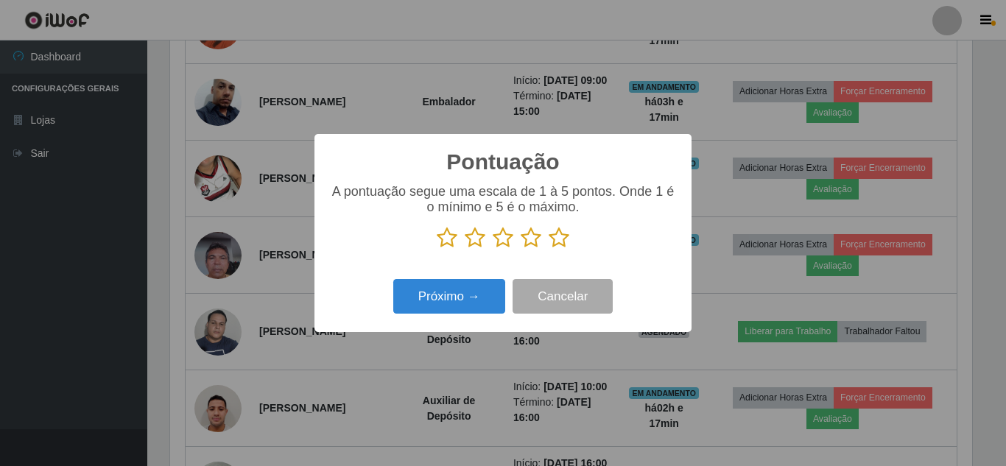
click at [554, 241] on icon at bounding box center [559, 238] width 21 height 22
click at [549, 249] on input "radio" at bounding box center [549, 249] width 0 height 0
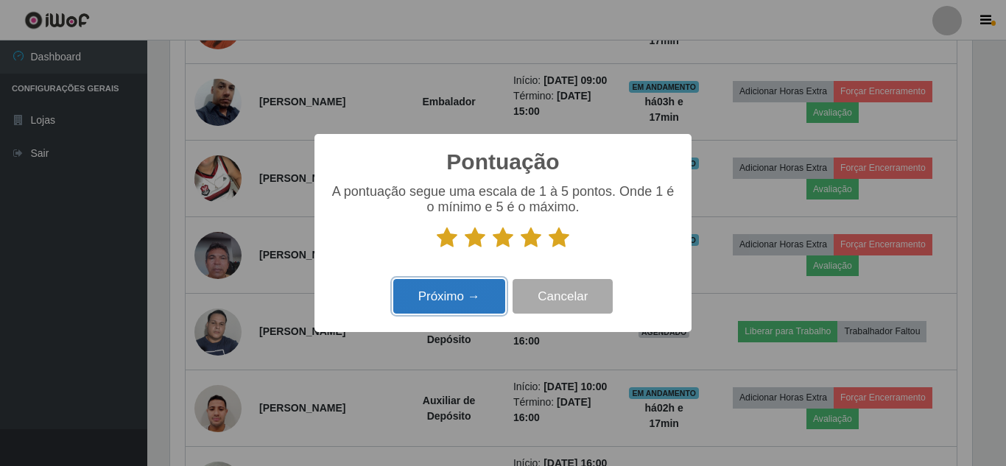
click at [468, 292] on button "Próximo →" at bounding box center [449, 296] width 112 height 35
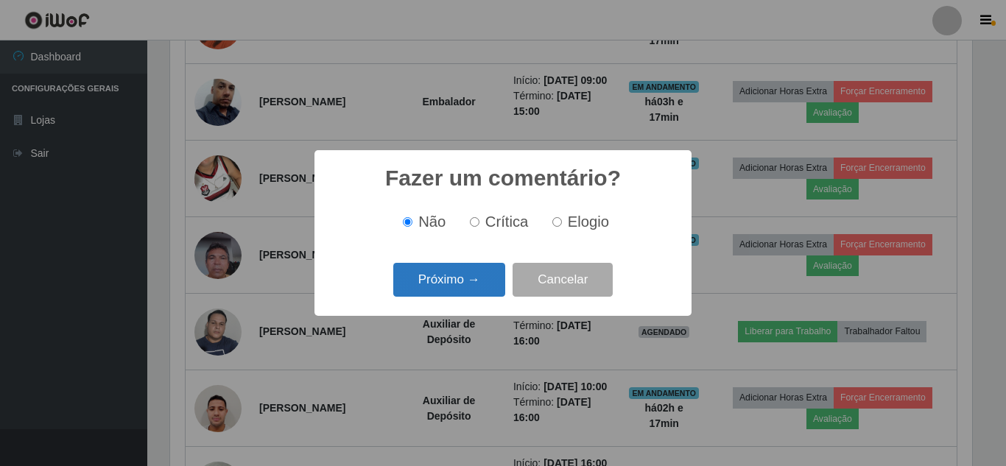
click at [467, 289] on button "Próximo →" at bounding box center [449, 280] width 112 height 35
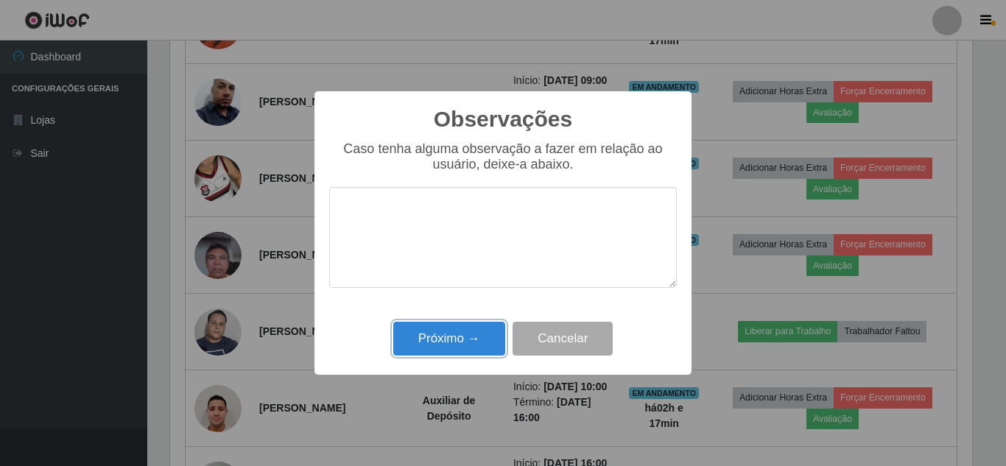
click at [465, 336] on button "Próximo →" at bounding box center [449, 339] width 112 height 35
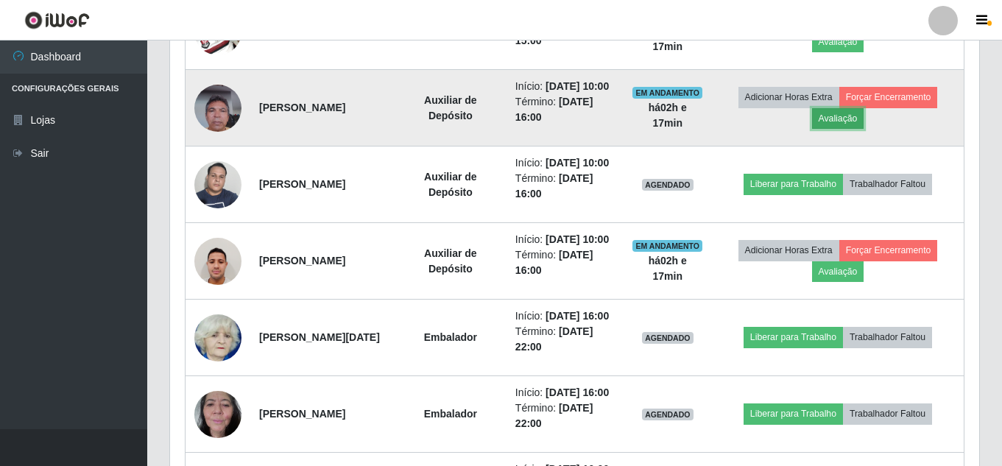
click at [837, 129] on button "Avaliação" at bounding box center [838, 118] width 52 height 21
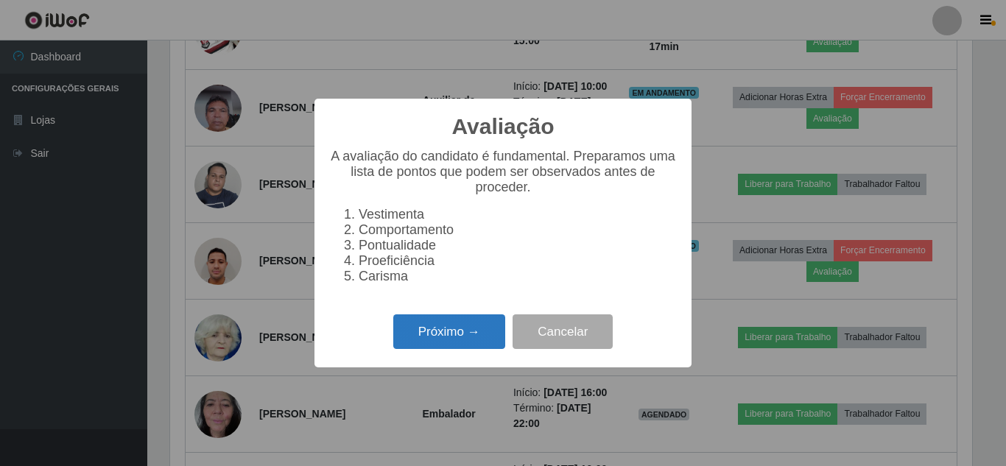
click at [433, 344] on button "Próximo →" at bounding box center [449, 331] width 112 height 35
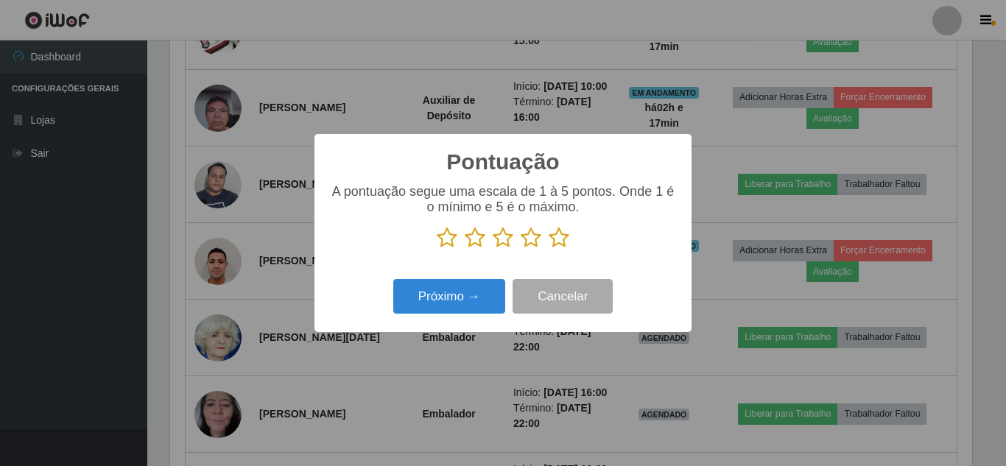
click at [557, 242] on icon at bounding box center [559, 238] width 21 height 22
click at [549, 249] on input "radio" at bounding box center [549, 249] width 0 height 0
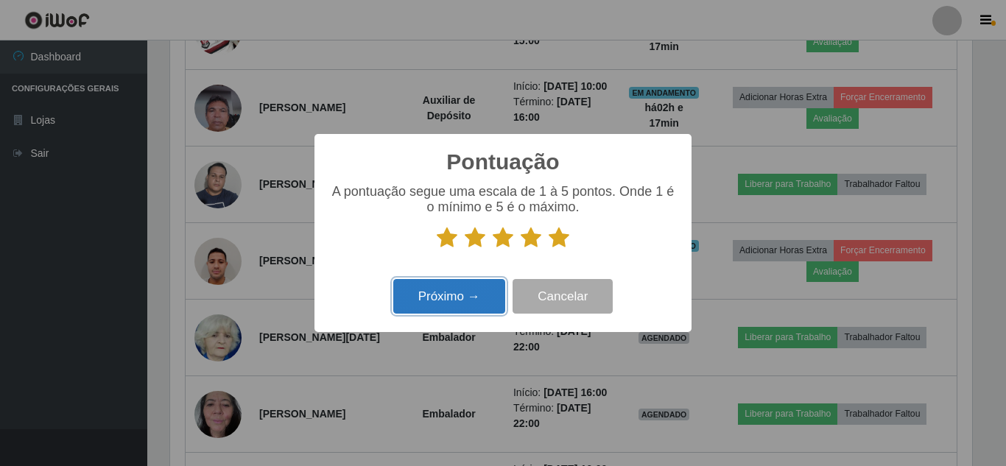
click at [451, 298] on button "Próximo →" at bounding box center [449, 296] width 112 height 35
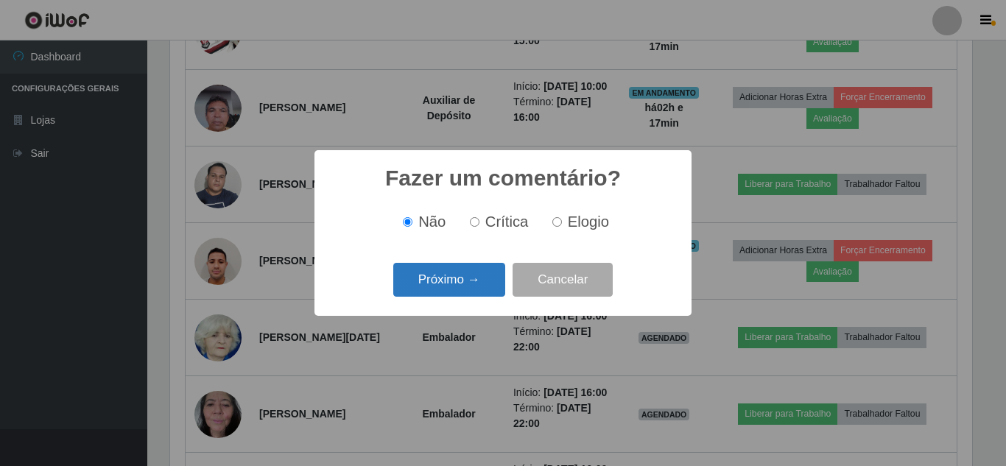
click at [450, 286] on button "Próximo →" at bounding box center [449, 280] width 112 height 35
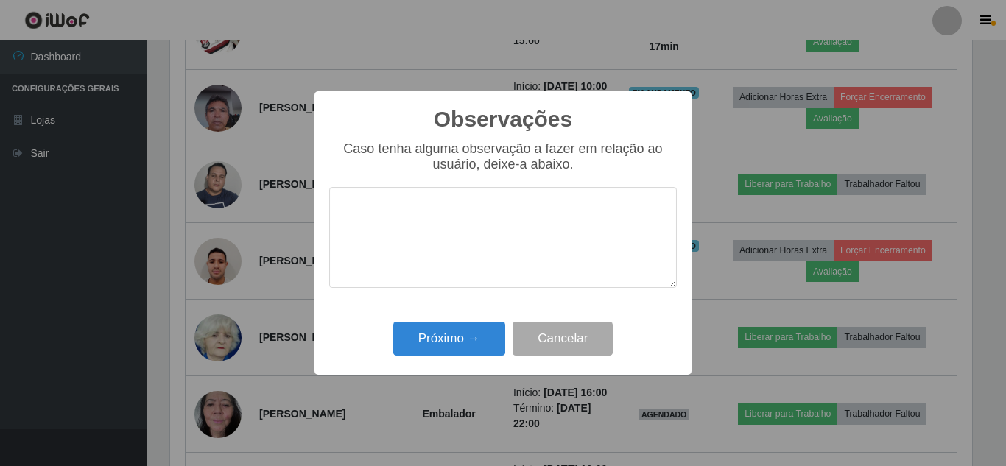
click at [460, 320] on div "Próximo → Cancelar" at bounding box center [503, 338] width 348 height 42
click at [459, 329] on button "Próximo →" at bounding box center [449, 339] width 112 height 35
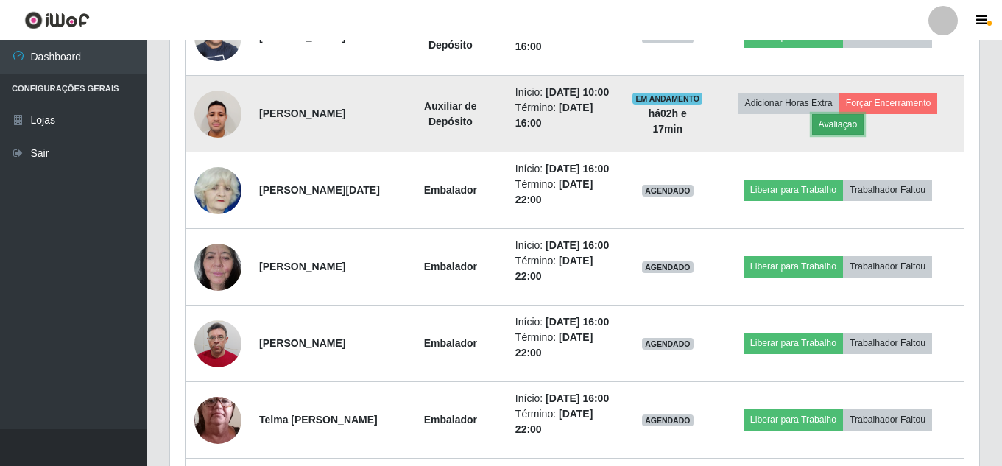
click at [851, 135] on button "Avaliação" at bounding box center [838, 124] width 52 height 21
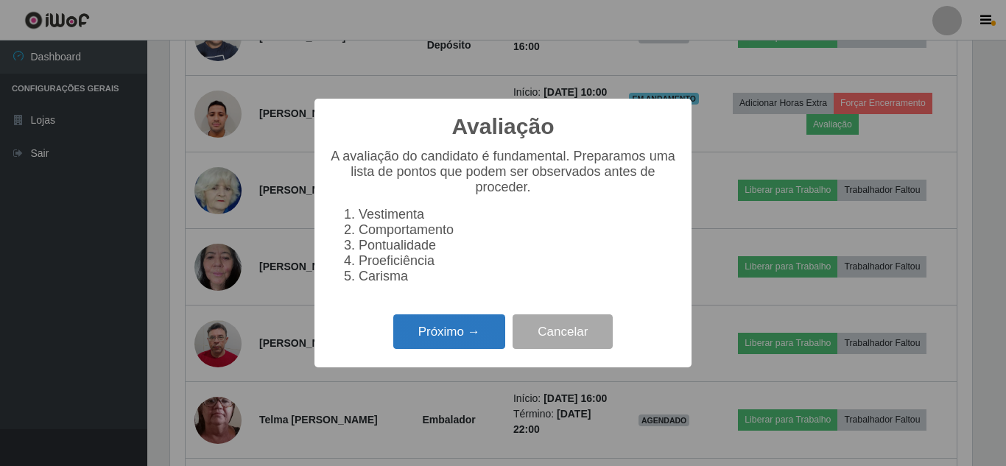
click at [454, 332] on button "Próximo →" at bounding box center [449, 331] width 112 height 35
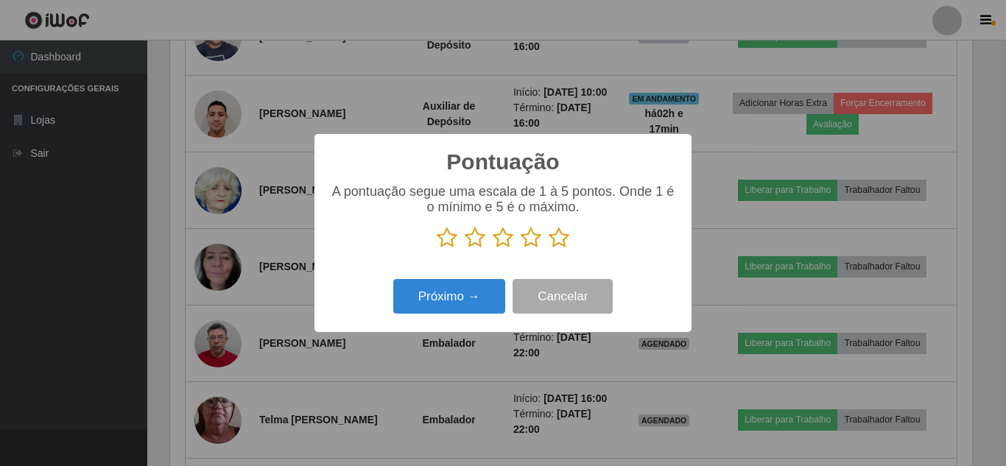
click at [561, 240] on icon at bounding box center [559, 238] width 21 height 22
click at [549, 249] on input "radio" at bounding box center [549, 249] width 0 height 0
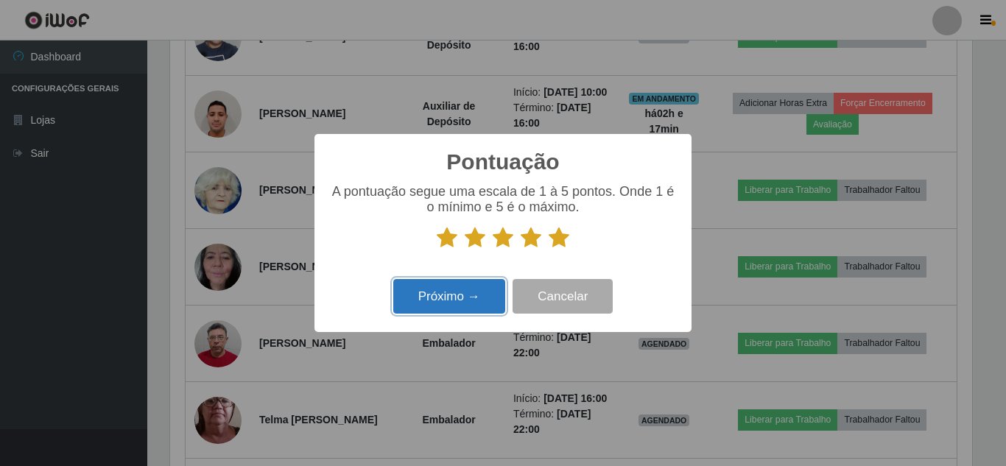
click at [464, 286] on button "Próximo →" at bounding box center [449, 296] width 112 height 35
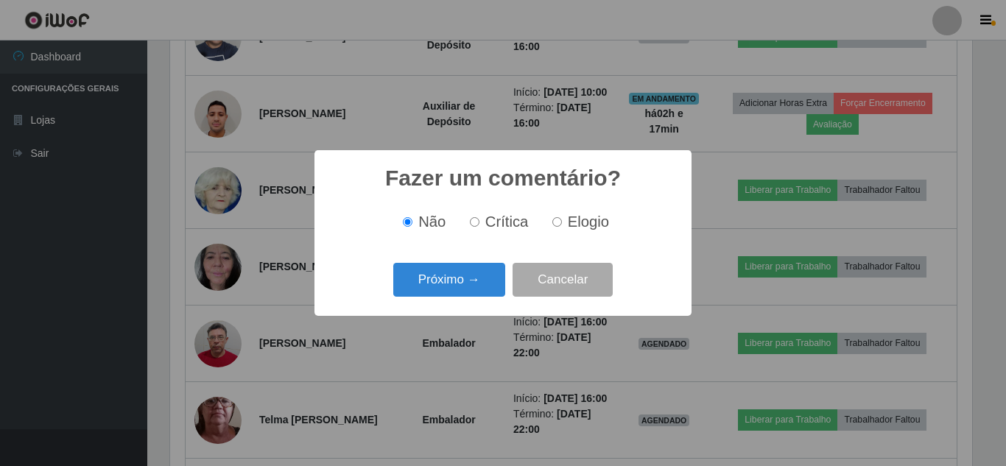
click at [464, 286] on button "Próximo →" at bounding box center [449, 280] width 112 height 35
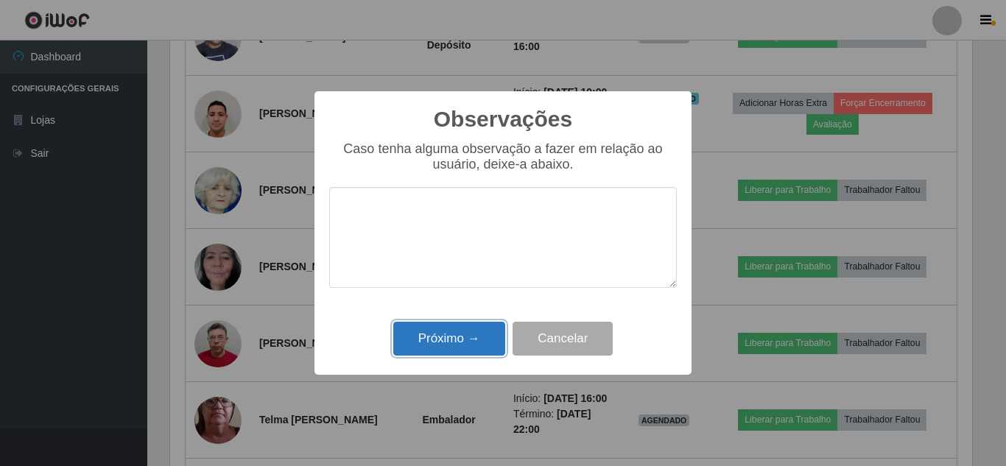
click at [471, 325] on button "Próximo →" at bounding box center [449, 339] width 112 height 35
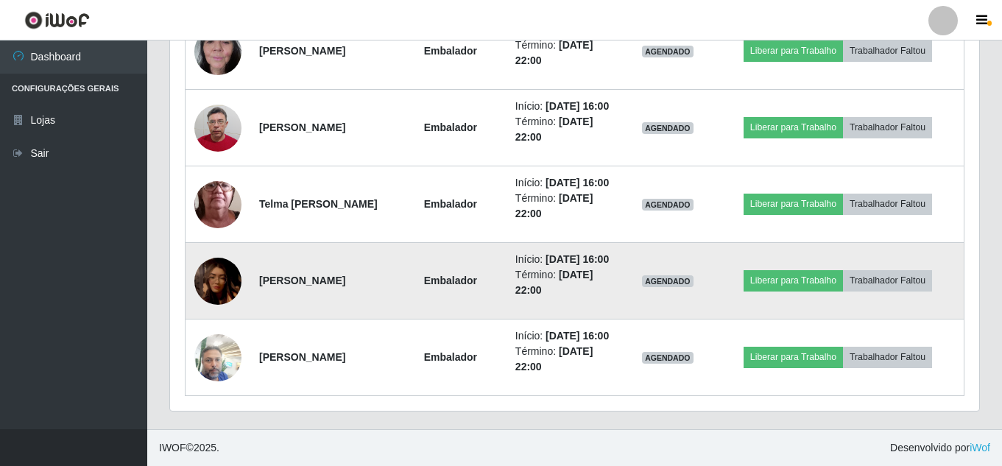
click at [208, 306] on img at bounding box center [217, 280] width 47 height 73
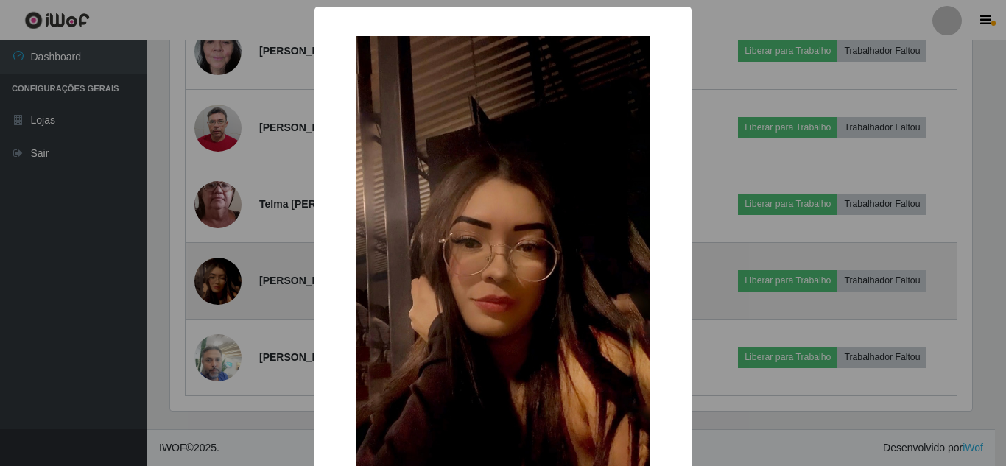
click at [208, 306] on div "× OK Cancel" at bounding box center [503, 233] width 1006 height 466
